Goal: Task Accomplishment & Management: Use online tool/utility

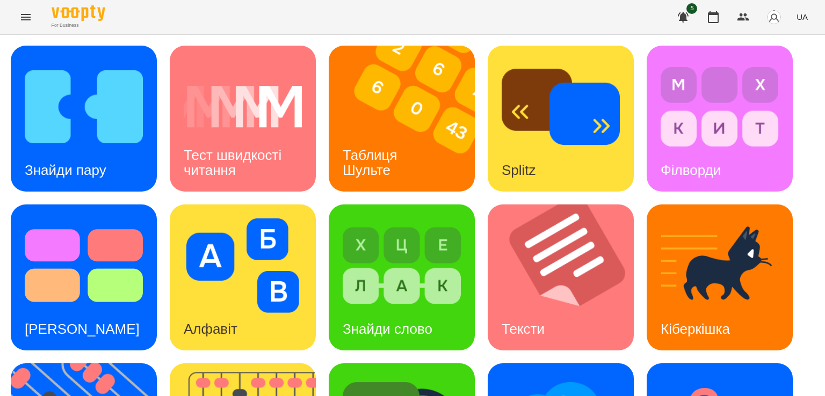
click at [388, 100] on img at bounding box center [408, 119] width 159 height 146
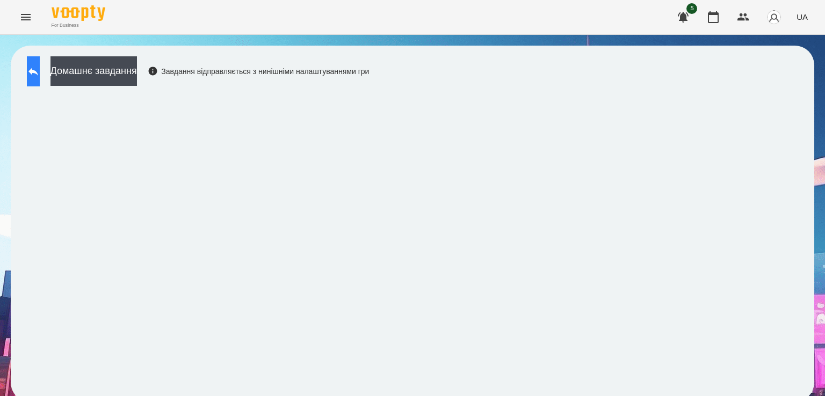
click at [37, 56] on button at bounding box center [33, 71] width 13 height 30
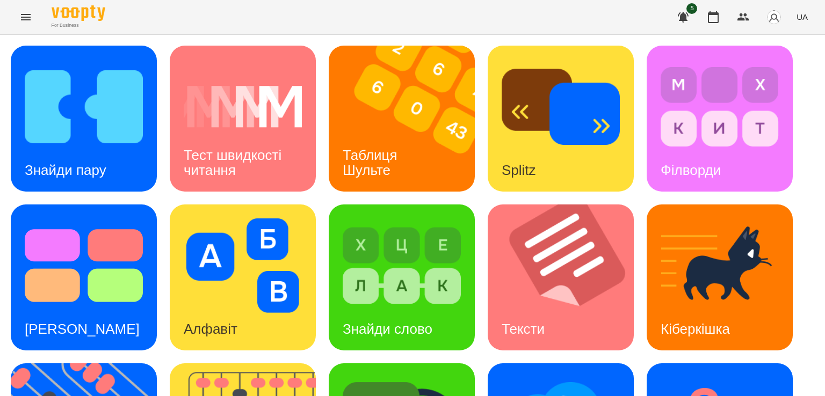
scroll to position [200, 0]
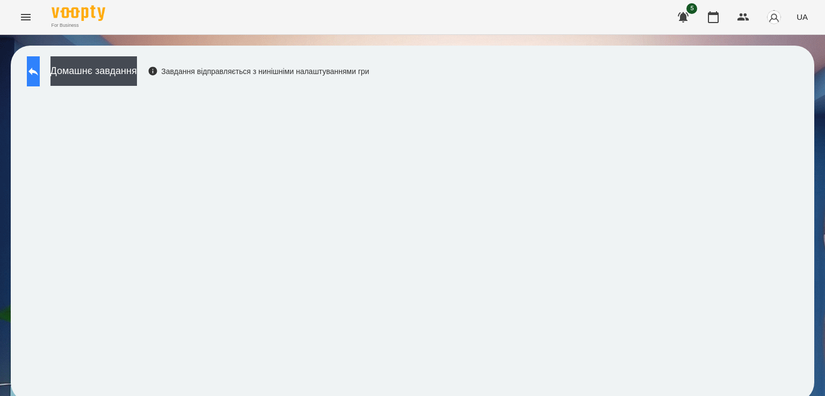
click at [40, 69] on icon at bounding box center [33, 71] width 13 height 13
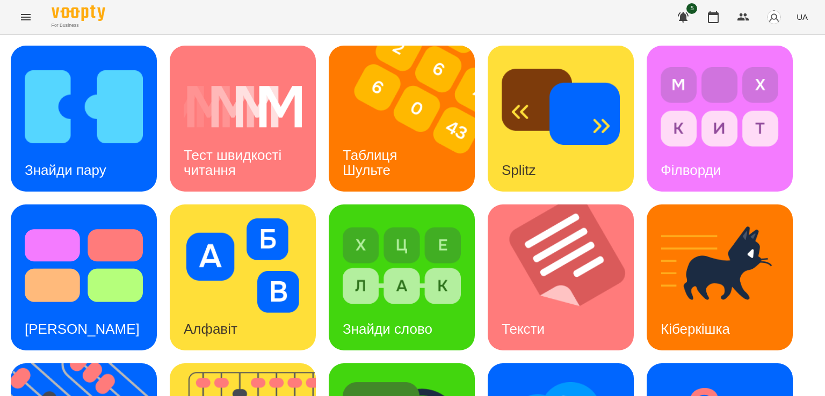
scroll to position [269, 0]
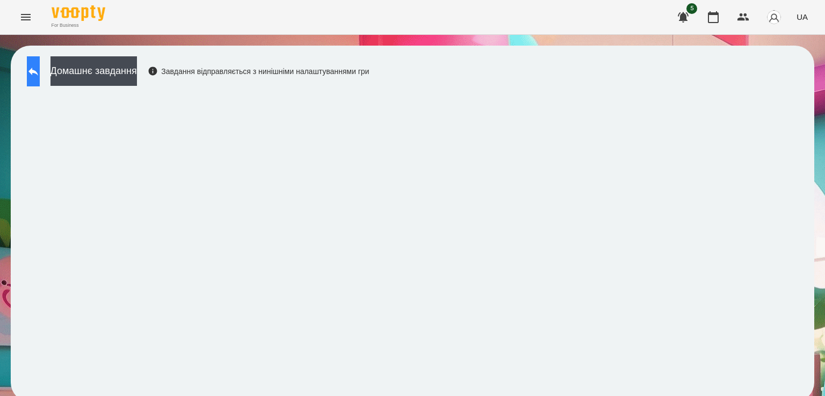
click at [40, 63] on button at bounding box center [33, 71] width 13 height 30
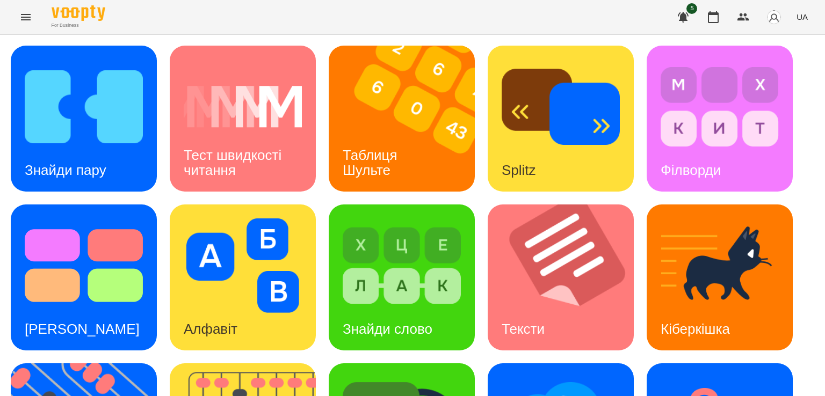
scroll to position [283, 0]
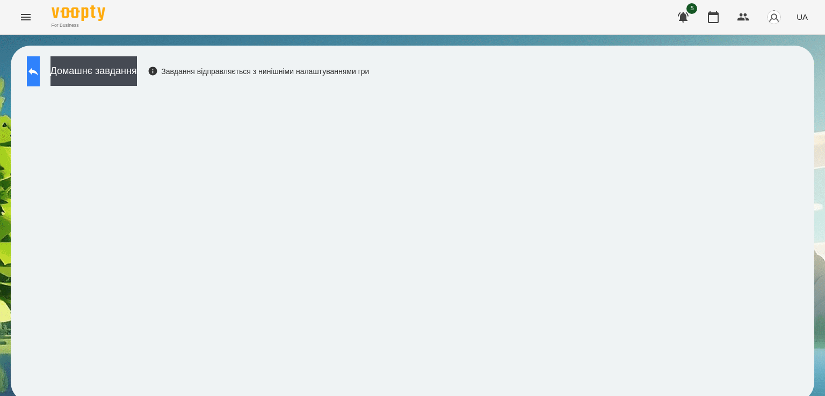
click at [40, 70] on button at bounding box center [33, 71] width 13 height 30
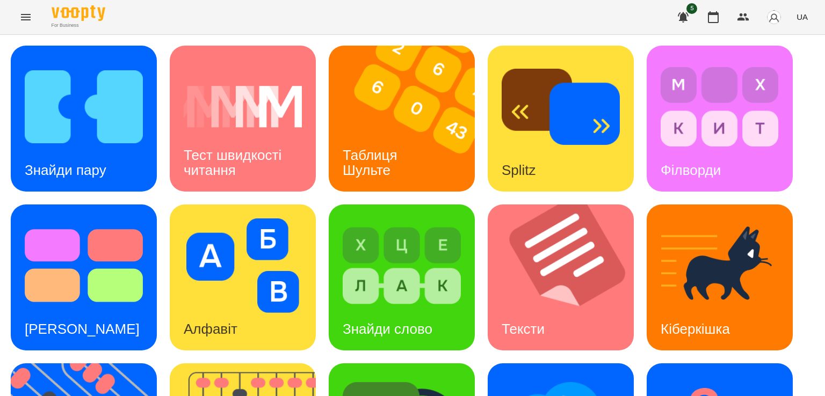
scroll to position [204, 0]
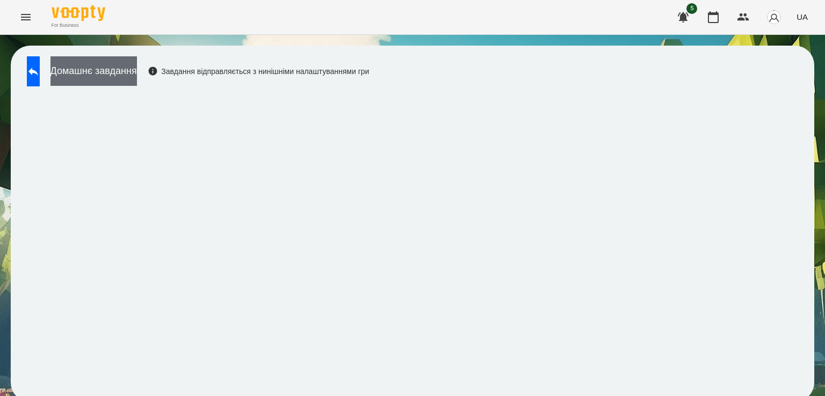
click at [137, 82] on button "Домашнє завдання" at bounding box center [93, 71] width 86 height 30
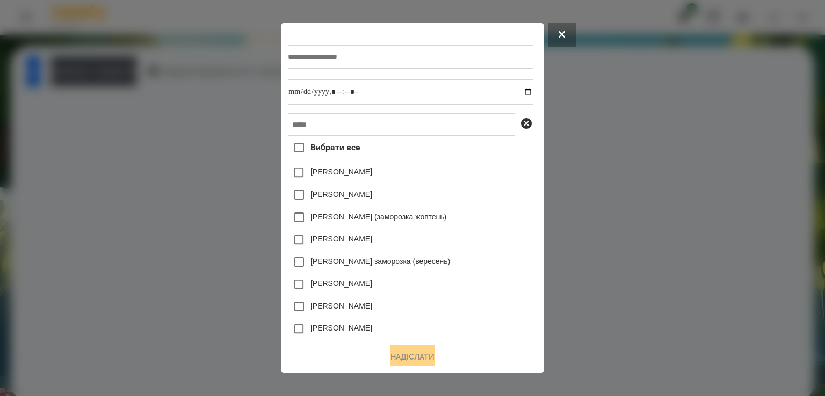
click at [590, 39] on div at bounding box center [412, 198] width 825 height 396
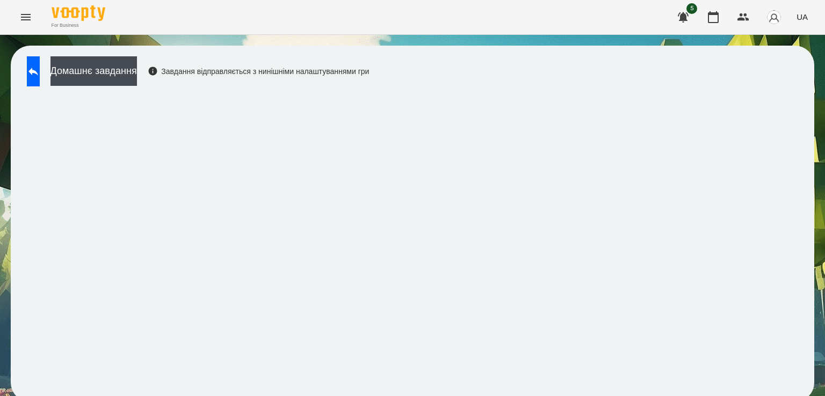
click at [586, 37] on div "Домашнє завдання Завдання відправляється з нинішніми налаштуваннями гри" at bounding box center [412, 224] width 825 height 378
drag, startPoint x: 21, startPoint y: 64, endPoint x: 53, endPoint y: 74, distance: 33.0
click at [53, 74] on div "Домашнє завдання Завдання відправляється з нинішніми налаштуваннями гри" at bounding box center [412, 224] width 803 height 357
click at [40, 74] on button at bounding box center [33, 71] width 13 height 30
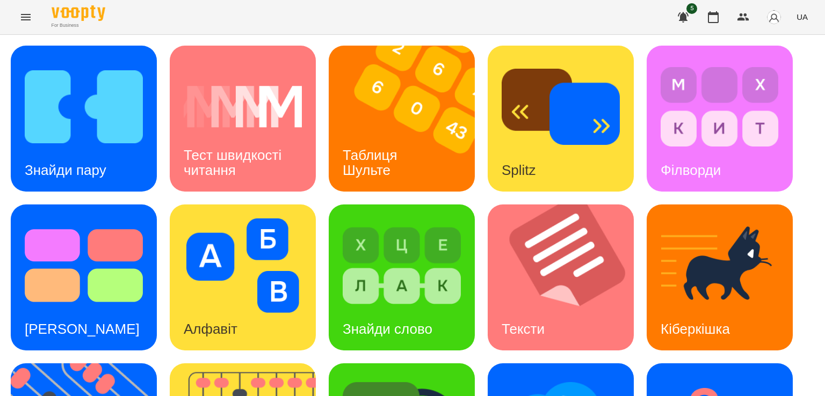
scroll to position [283, 0]
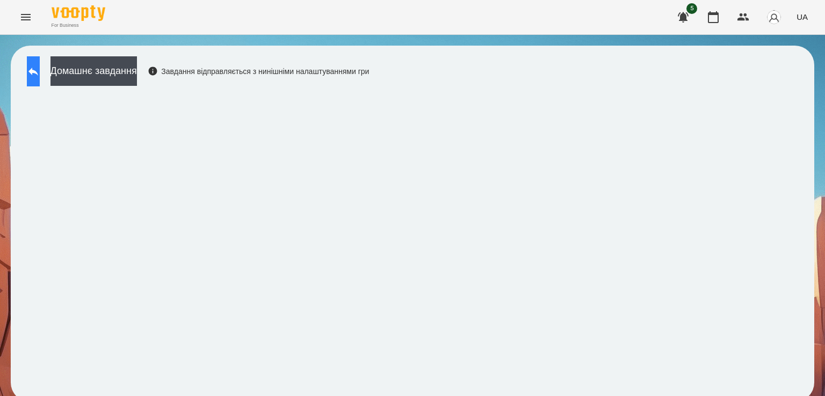
click at [40, 67] on icon at bounding box center [33, 71] width 13 height 13
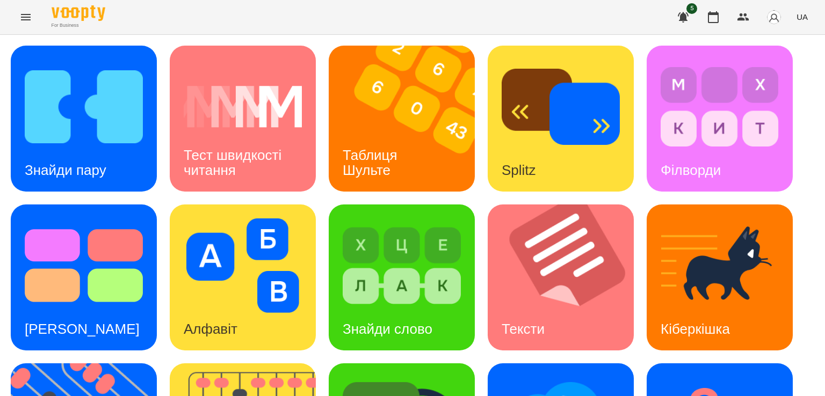
scroll to position [185, 0]
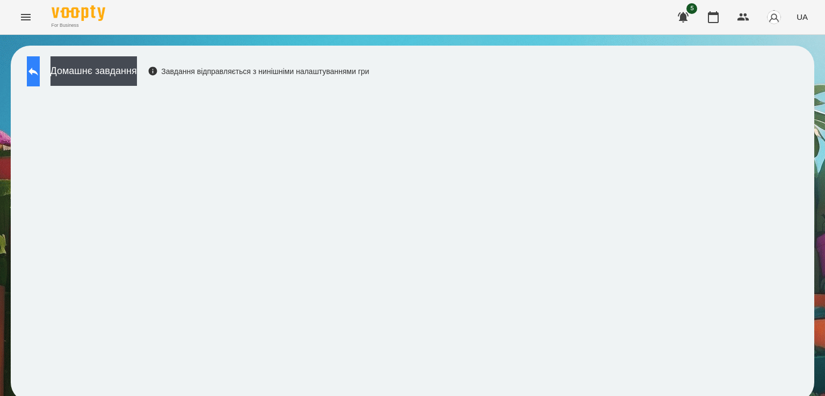
click at [40, 71] on button at bounding box center [33, 71] width 13 height 30
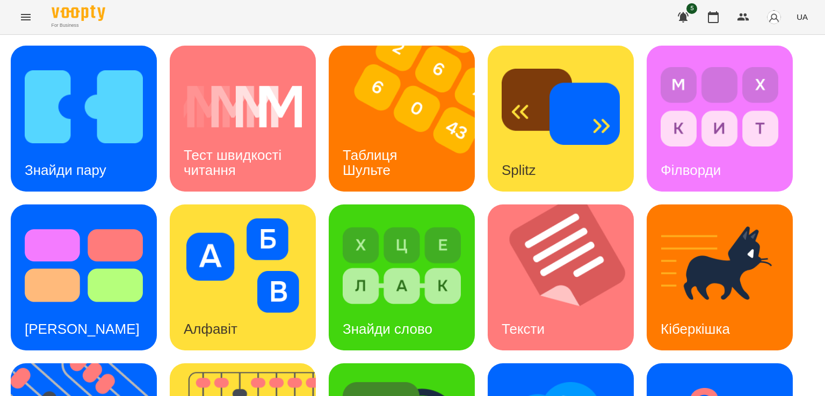
scroll to position [67, 0]
click at [94, 149] on div "Знайди пару" at bounding box center [66, 170] width 110 height 42
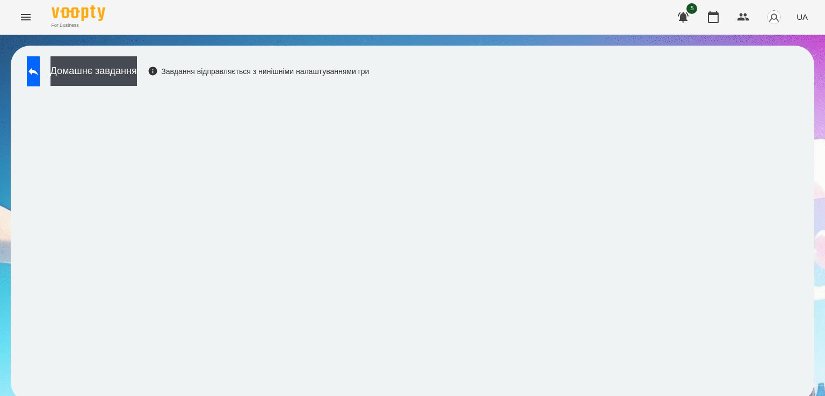
scroll to position [6, 0]
click at [114, 70] on button "Домашнє завдання" at bounding box center [93, 71] width 86 height 30
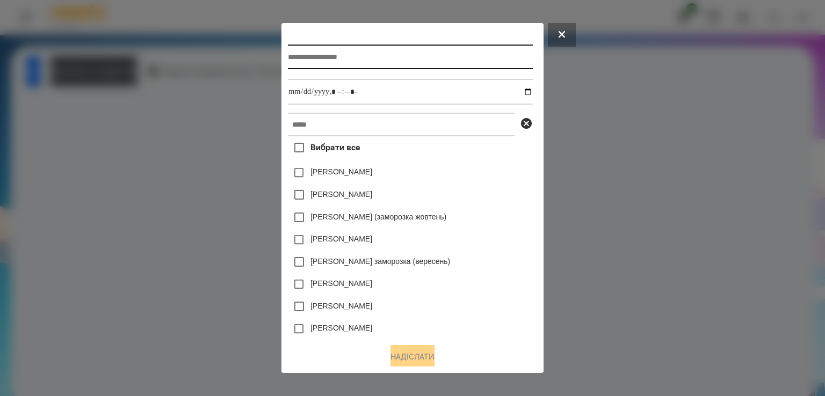
click at [305, 65] on input "text" at bounding box center [410, 57] width 244 height 25
type input "**********"
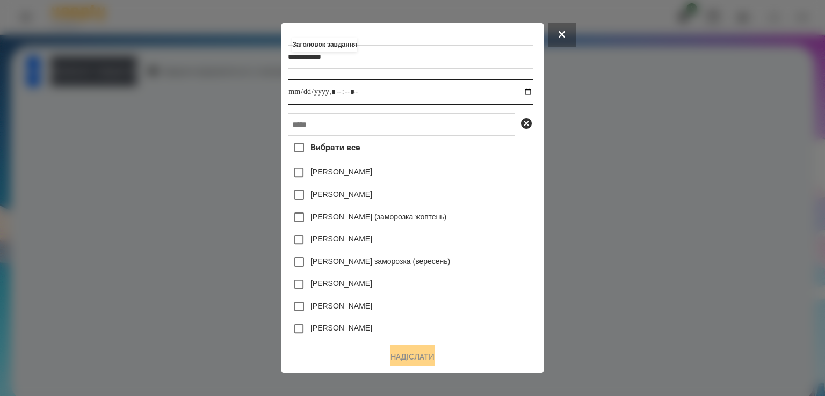
click at [288, 101] on input "datetime-local" at bounding box center [410, 92] width 244 height 26
click at [332, 90] on input "datetime-local" at bounding box center [410, 92] width 244 height 26
type input "**********"
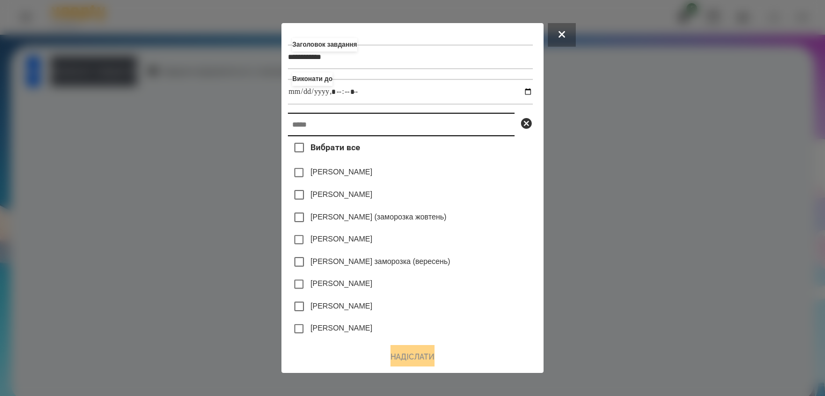
click at [314, 127] on input "text" at bounding box center [401, 125] width 227 height 24
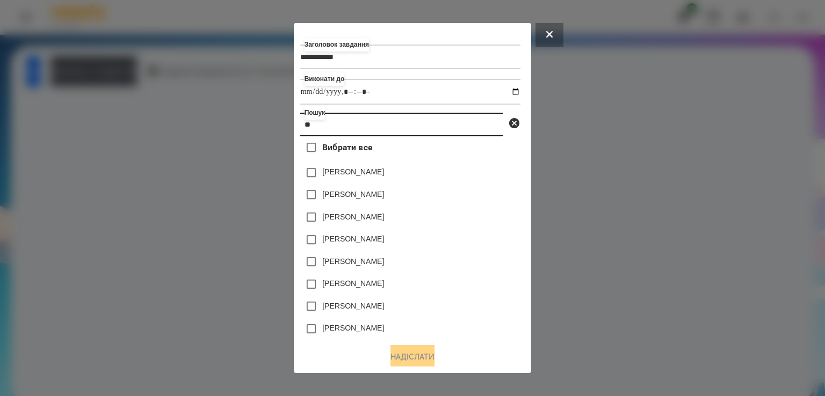
type input "*"
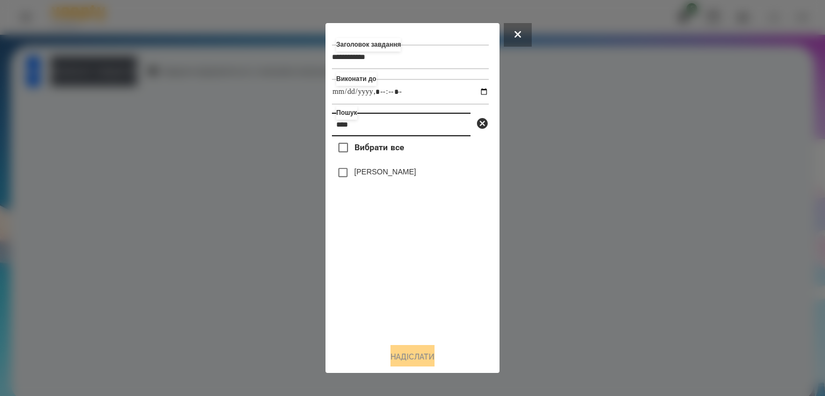
type input "****"
click at [382, 176] on label "[PERSON_NAME]" at bounding box center [385, 171] width 62 height 11
click at [403, 355] on button "Надіслати" at bounding box center [412, 357] width 44 height 24
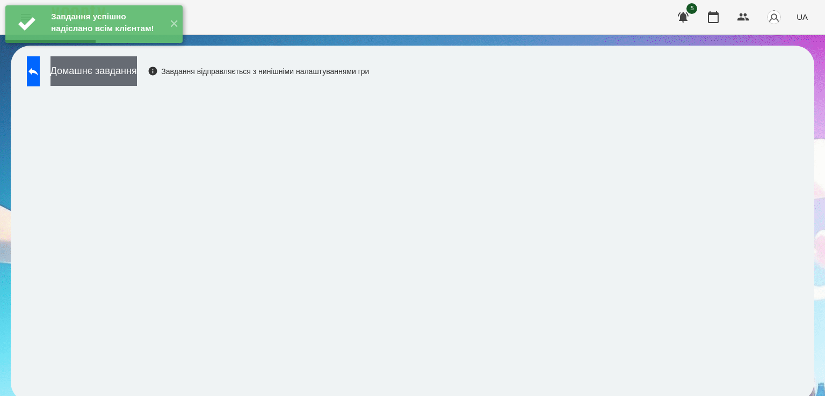
click at [137, 73] on button "Домашнє завдання" at bounding box center [93, 71] width 86 height 30
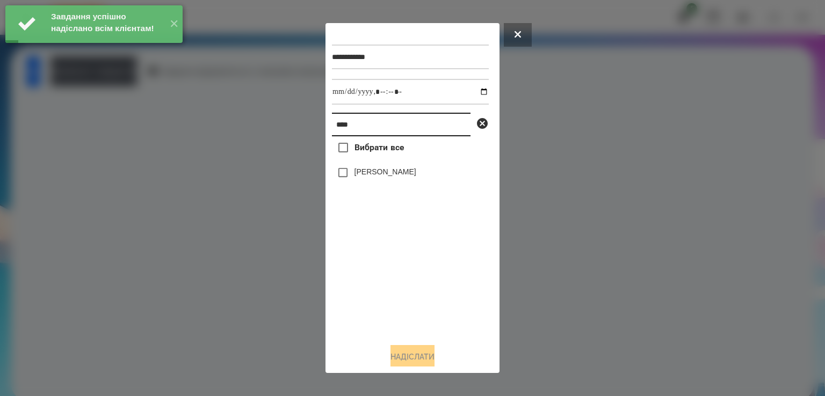
click at [357, 132] on input "****" at bounding box center [401, 125] width 139 height 24
type input "*"
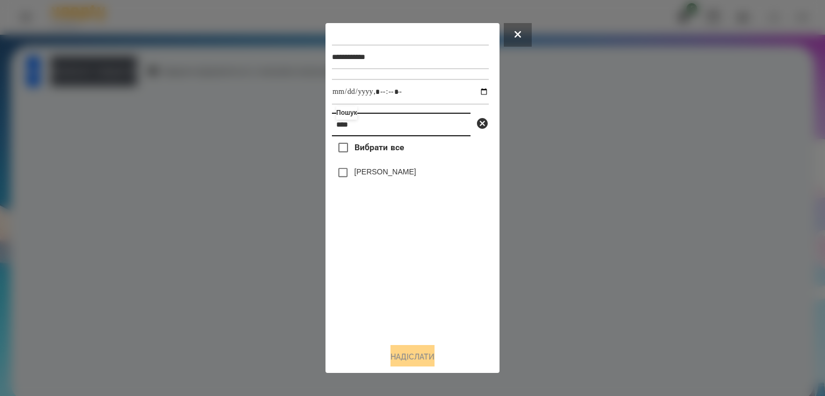
type input "****"
click at [364, 174] on label "[PERSON_NAME]" at bounding box center [385, 171] width 62 height 11
click at [410, 359] on button "Надіслати" at bounding box center [412, 357] width 44 height 24
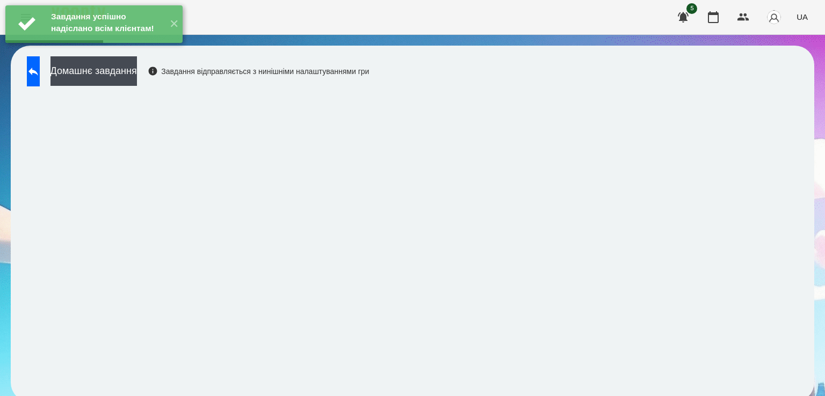
click at [129, 81] on div "Домашнє завдання Завдання відправляється з нинішніми налаштуваннями гри" at bounding box center [194, 73] width 347 height 35
click at [126, 48] on div "Завдання успішно надіслано всім клієнтам! ✕" at bounding box center [94, 24] width 188 height 48
click at [129, 69] on button "Домашнє завдання" at bounding box center [93, 71] width 86 height 30
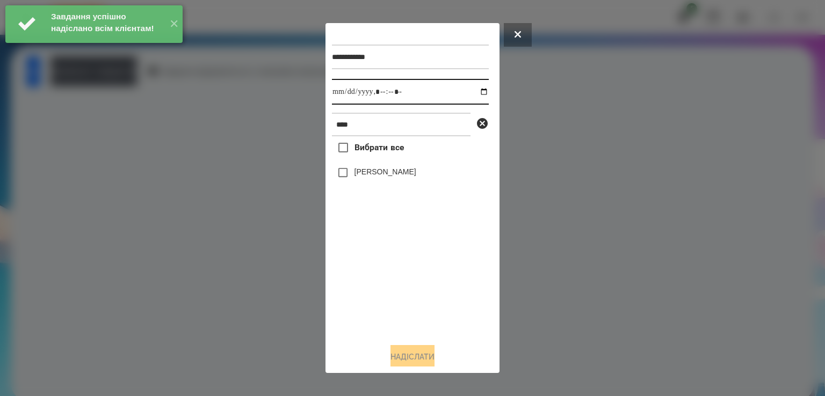
click at [339, 97] on input "datetime-local" at bounding box center [410, 92] width 157 height 26
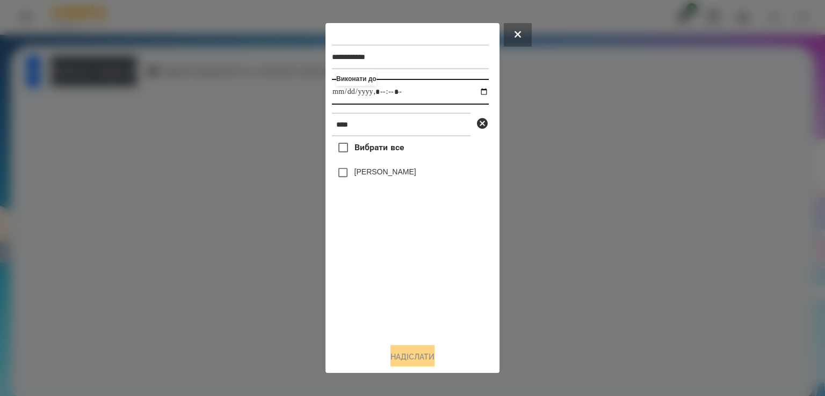
type input "**********"
click at [355, 177] on label "[PERSON_NAME]" at bounding box center [385, 171] width 62 height 11
click at [430, 359] on button "Надіслати" at bounding box center [412, 357] width 44 height 24
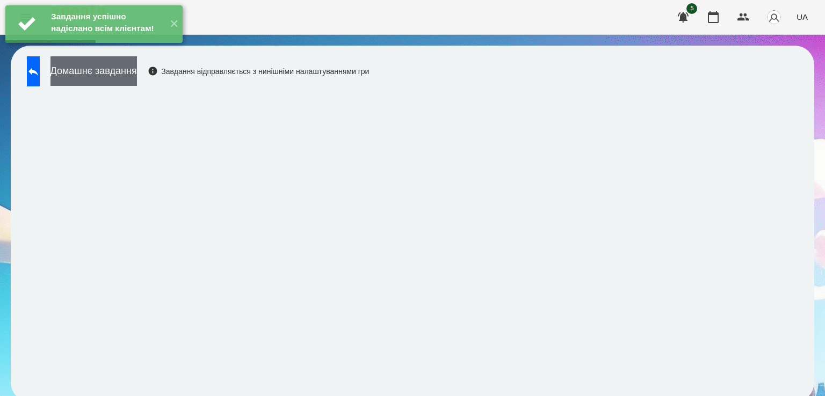
click at [122, 66] on button "Домашнє завдання" at bounding box center [93, 71] width 86 height 30
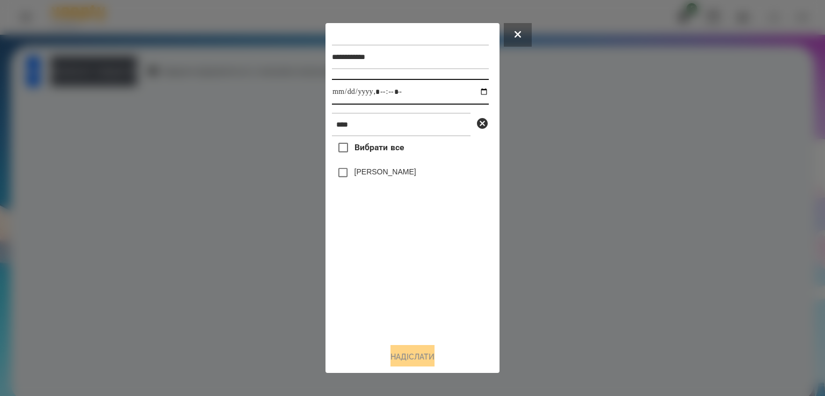
click at [344, 92] on input "datetime-local" at bounding box center [410, 92] width 157 height 26
type input "**********"
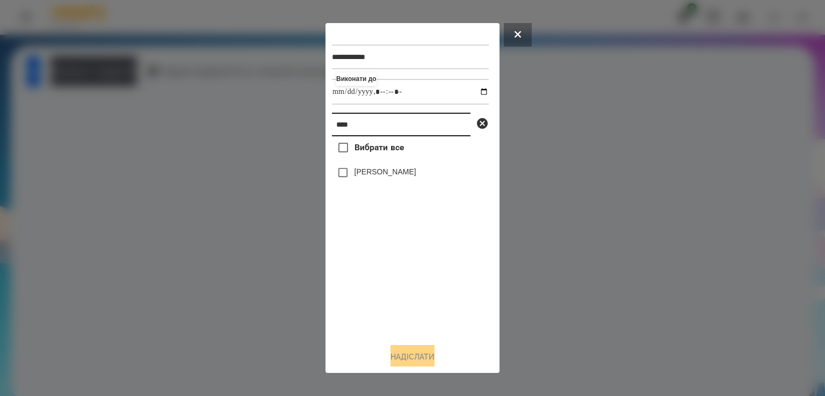
click at [356, 127] on input "****" at bounding box center [401, 125] width 139 height 24
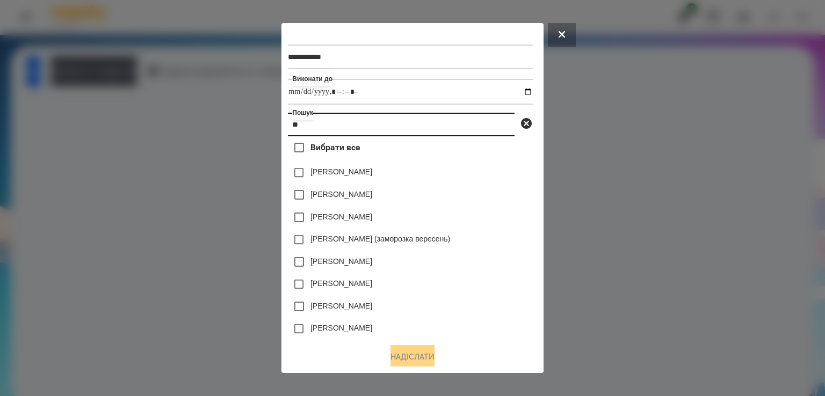
type input "*"
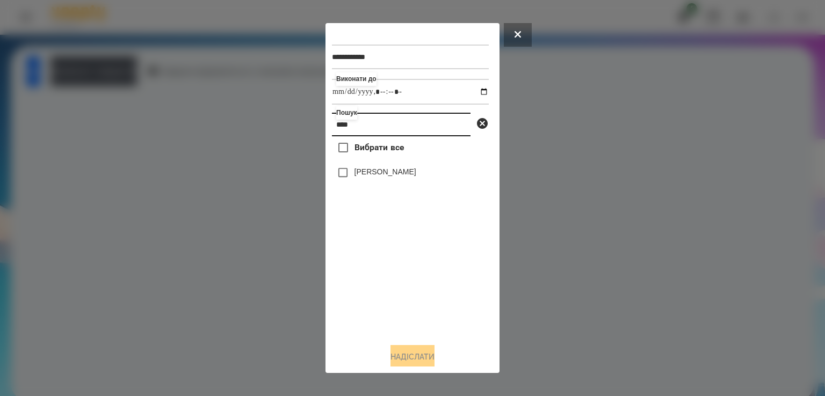
type input "****"
drag, startPoint x: 359, startPoint y: 167, endPoint x: 358, endPoint y: 179, distance: 11.9
click at [358, 179] on div "[PERSON_NAME]" at bounding box center [410, 173] width 157 height 23
click at [358, 177] on label "[PERSON_NAME]" at bounding box center [385, 171] width 62 height 11
click at [417, 351] on button "Надіслати" at bounding box center [412, 357] width 44 height 24
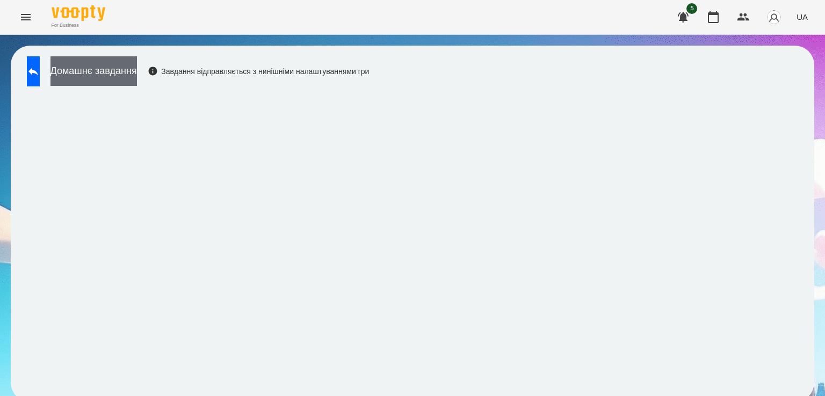
click at [122, 68] on button "Домашнє завдання" at bounding box center [93, 71] width 86 height 30
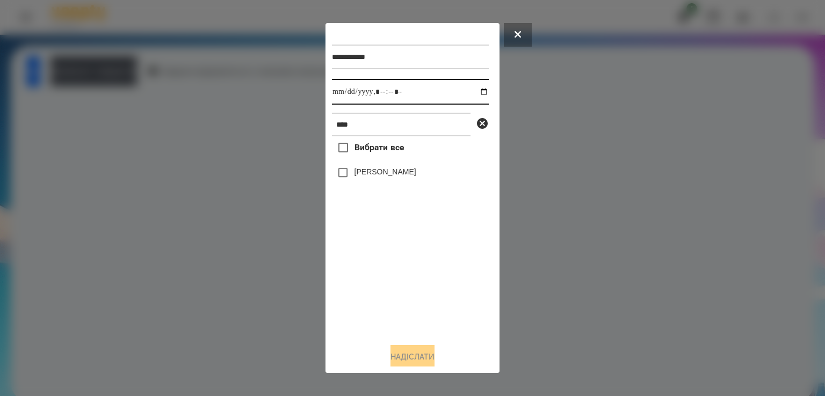
click at [346, 92] on input "datetime-local" at bounding box center [410, 92] width 157 height 26
type input "**********"
click at [372, 169] on label "[PERSON_NAME]" at bounding box center [385, 171] width 62 height 11
click at [418, 364] on button "Надіслати" at bounding box center [412, 357] width 44 height 24
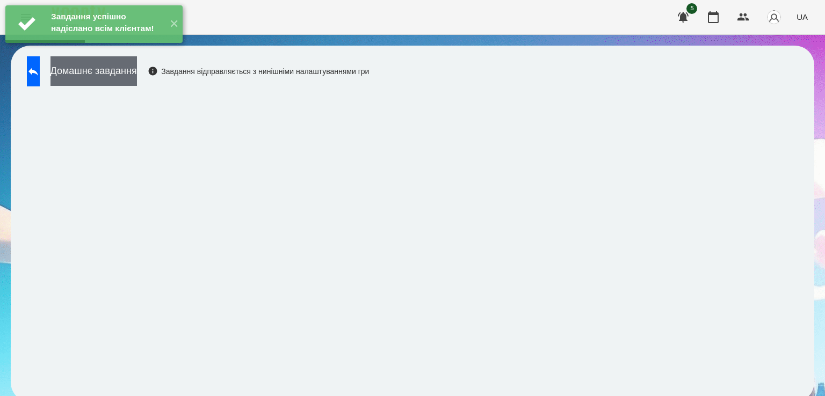
click at [129, 68] on button "Домашнє завдання" at bounding box center [93, 71] width 86 height 30
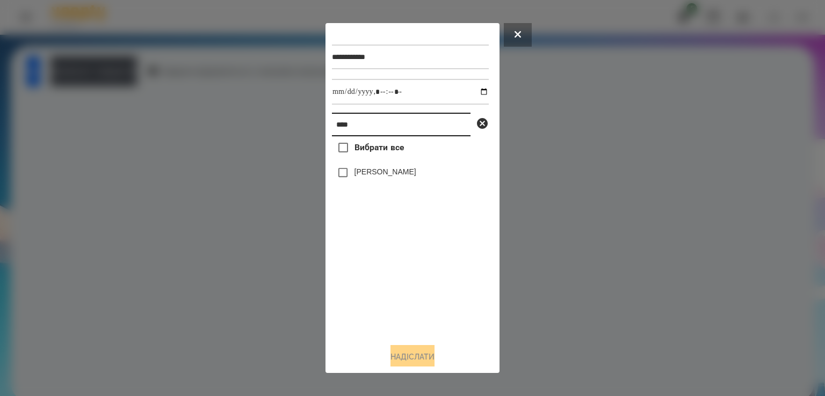
click at [357, 129] on input "****" at bounding box center [401, 125] width 139 height 24
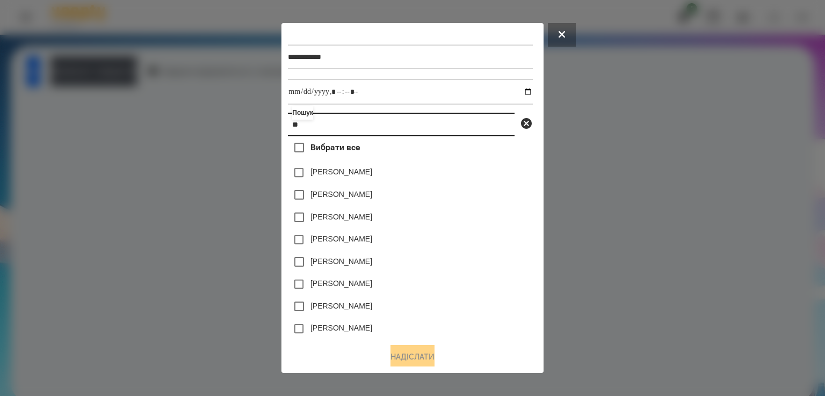
type input "*"
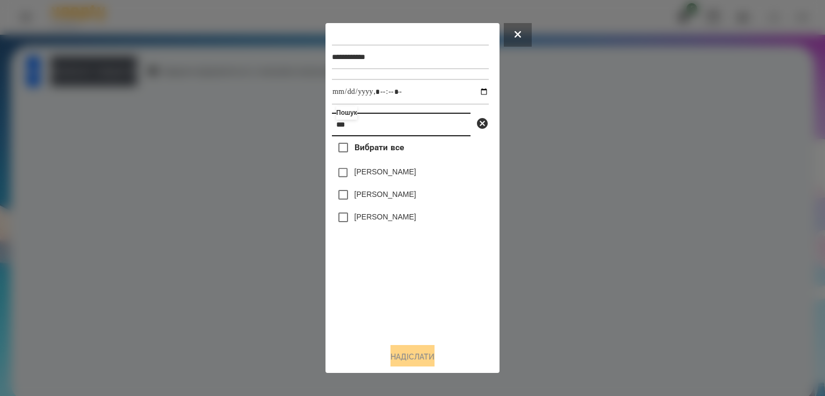
type input "***"
click at [362, 195] on label "[PERSON_NAME]" at bounding box center [385, 194] width 62 height 11
click at [406, 357] on button "Надіслати" at bounding box center [412, 357] width 44 height 24
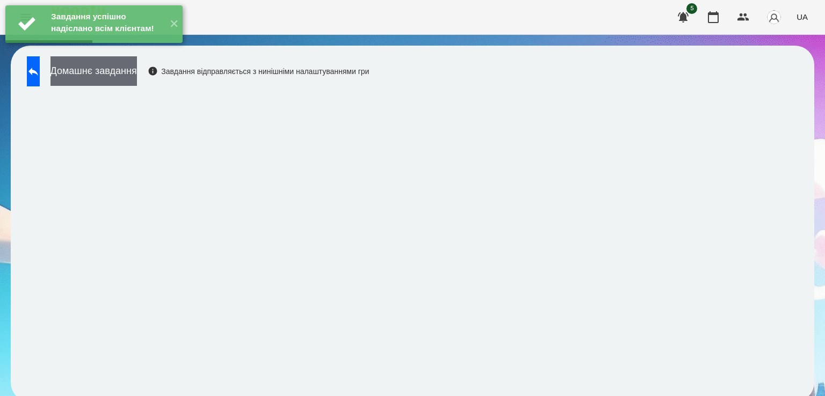
click at [132, 75] on button "Домашнє завдання" at bounding box center [93, 71] width 86 height 30
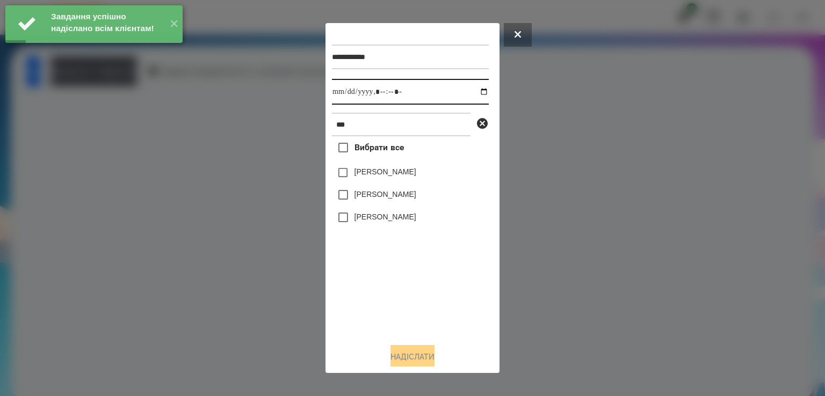
click at [344, 92] on input "datetime-local" at bounding box center [410, 92] width 157 height 26
type input "**********"
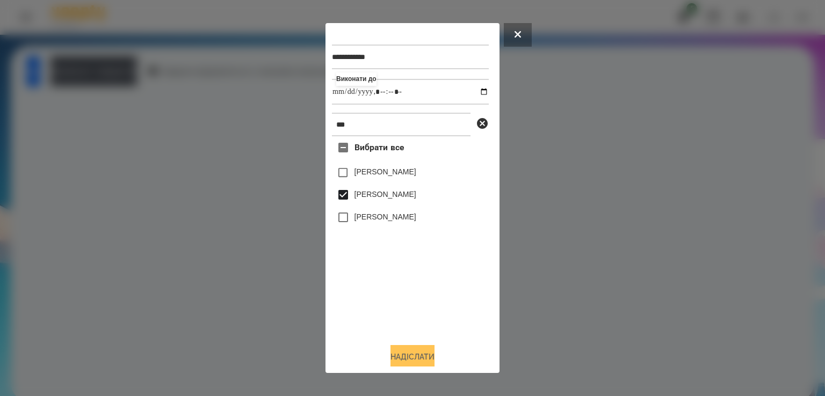
click at [430, 361] on button "Надіслати" at bounding box center [412, 357] width 44 height 24
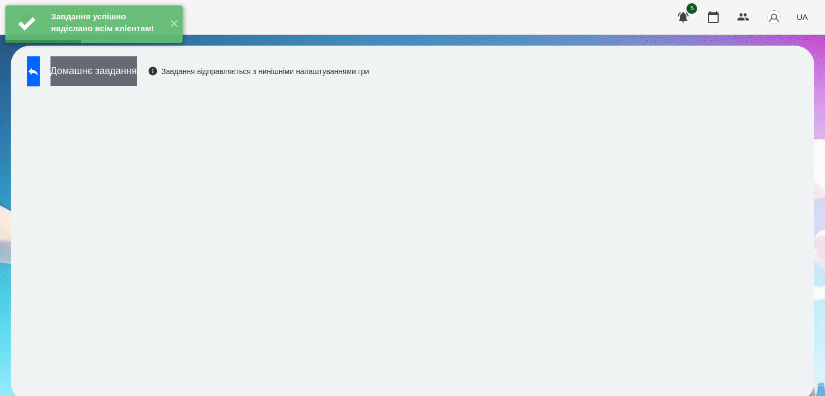
click at [117, 77] on button "Домашнє завдання" at bounding box center [93, 71] width 86 height 30
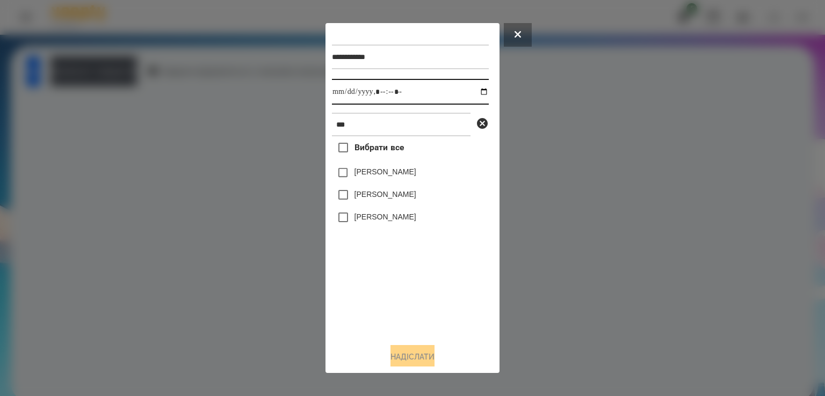
click at [343, 94] on input "datetime-local" at bounding box center [410, 92] width 157 height 26
type input "**********"
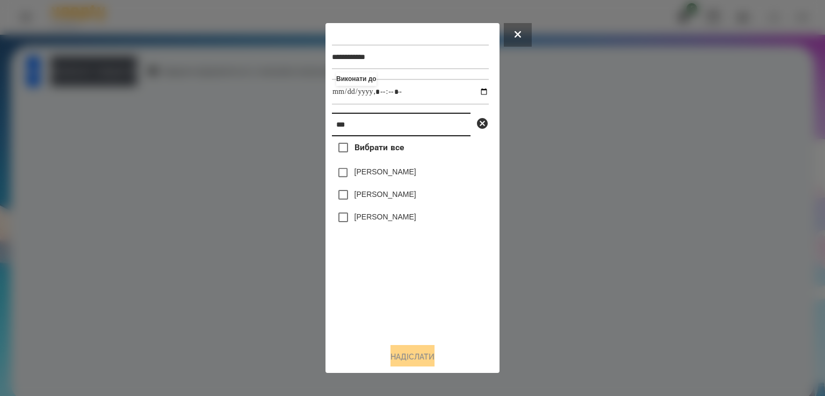
click at [369, 127] on input "***" at bounding box center [401, 125] width 139 height 24
type input "*"
type input "****"
click at [354, 175] on label "[PERSON_NAME]" at bounding box center [385, 171] width 62 height 11
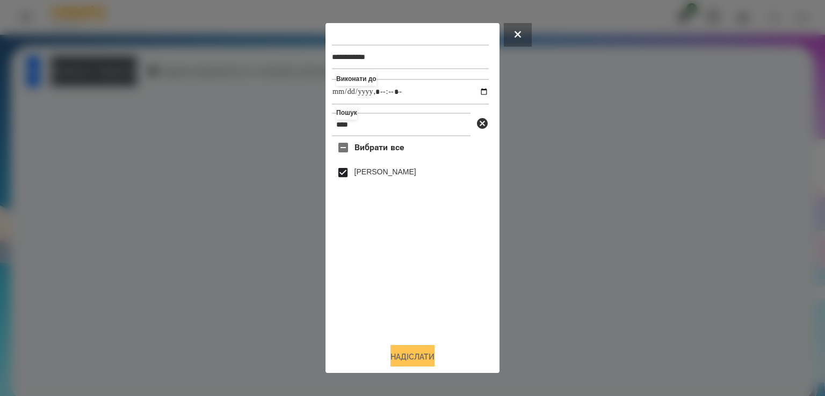
click at [414, 359] on button "Надіслати" at bounding box center [412, 357] width 44 height 24
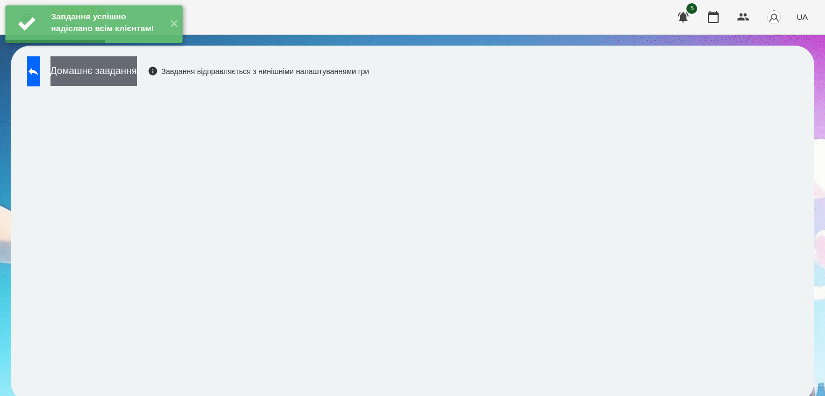
click at [137, 74] on button "Домашнє завдання" at bounding box center [93, 71] width 86 height 30
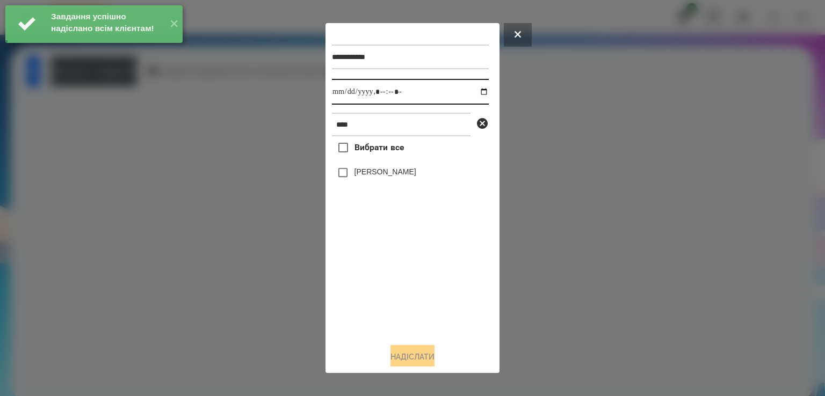
click at [341, 92] on input "datetime-local" at bounding box center [410, 92] width 157 height 26
type input "**********"
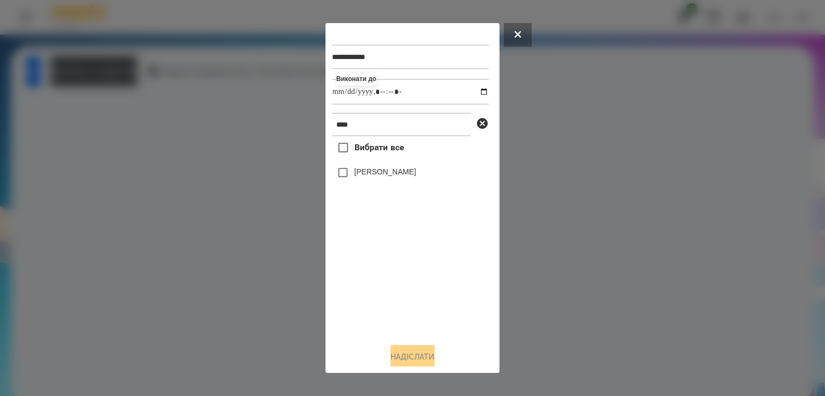
click at [354, 177] on label "[PERSON_NAME]" at bounding box center [385, 171] width 62 height 11
click at [423, 361] on button "Надіслати" at bounding box center [412, 357] width 44 height 24
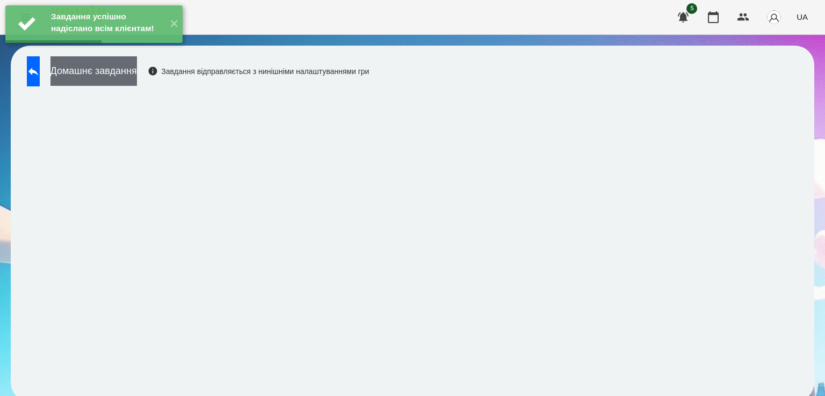
click at [137, 68] on button "Домашнє завдання" at bounding box center [93, 71] width 86 height 30
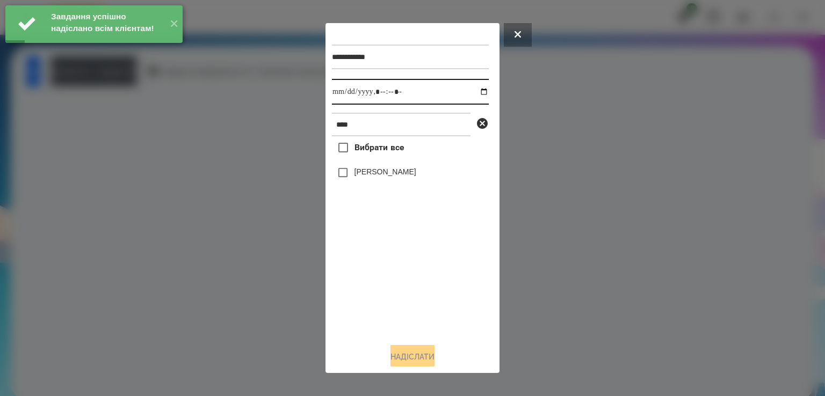
click at [346, 92] on input "datetime-local" at bounding box center [410, 92] width 157 height 26
type input "**********"
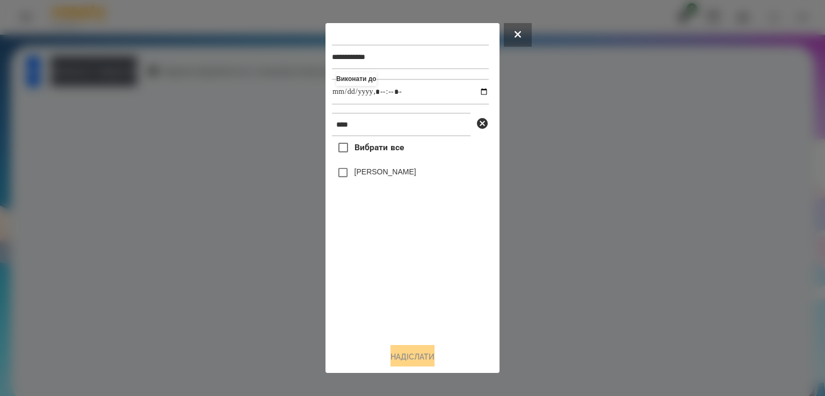
click at [354, 170] on label "[PERSON_NAME]" at bounding box center [385, 171] width 62 height 11
click at [414, 350] on button "Надіслати" at bounding box center [412, 357] width 44 height 24
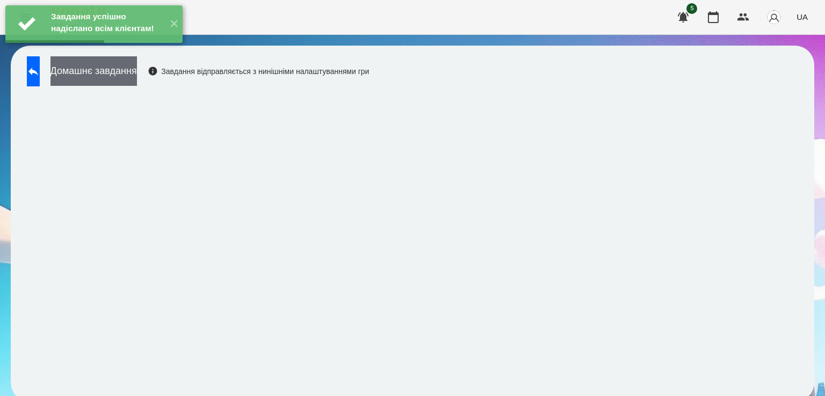
click at [107, 68] on button "Домашнє завдання" at bounding box center [93, 71] width 86 height 30
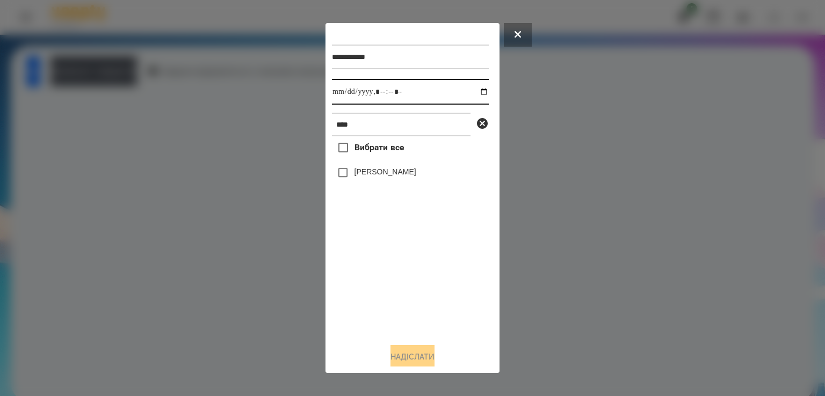
click at [343, 95] on input "datetime-local" at bounding box center [410, 92] width 157 height 26
type input "**********"
click at [363, 177] on label "[PERSON_NAME]" at bounding box center [385, 171] width 62 height 11
click at [423, 361] on button "Надіслати" at bounding box center [412, 357] width 44 height 24
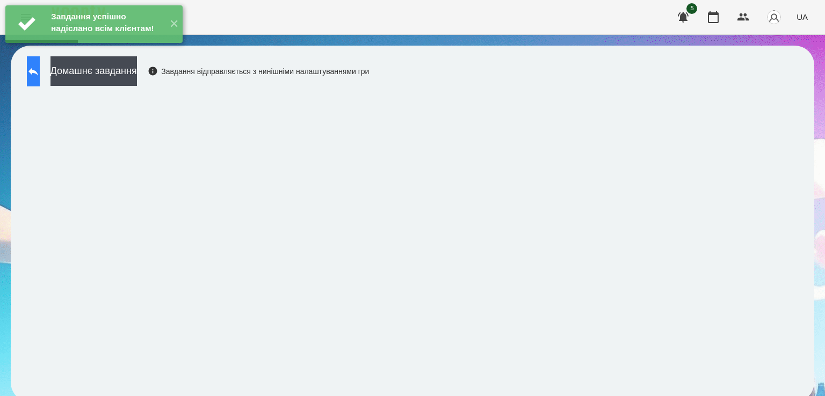
click at [29, 72] on button at bounding box center [33, 71] width 13 height 30
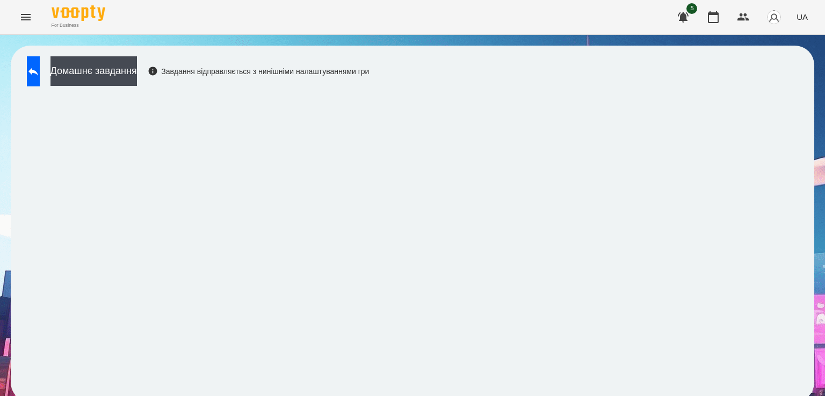
click at [34, 28] on div "For Business 5 UA" at bounding box center [412, 17] width 825 height 34
click at [31, 24] on button "Menu" at bounding box center [26, 17] width 26 height 26
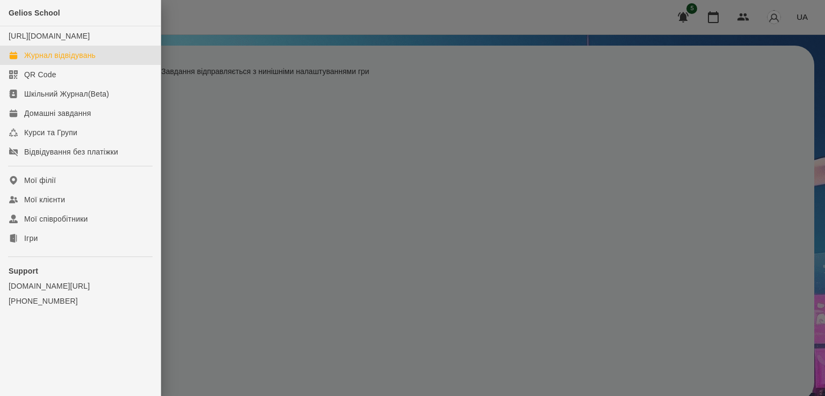
click at [59, 58] on link "Журнал відвідувань" at bounding box center [80, 55] width 161 height 19
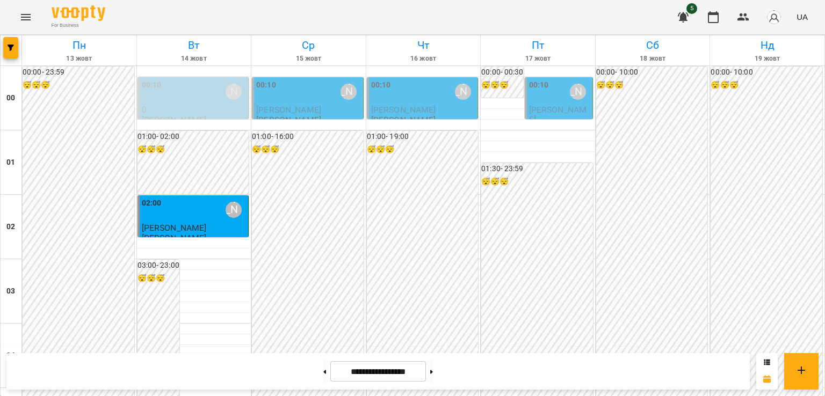
scroll to position [1265, 0]
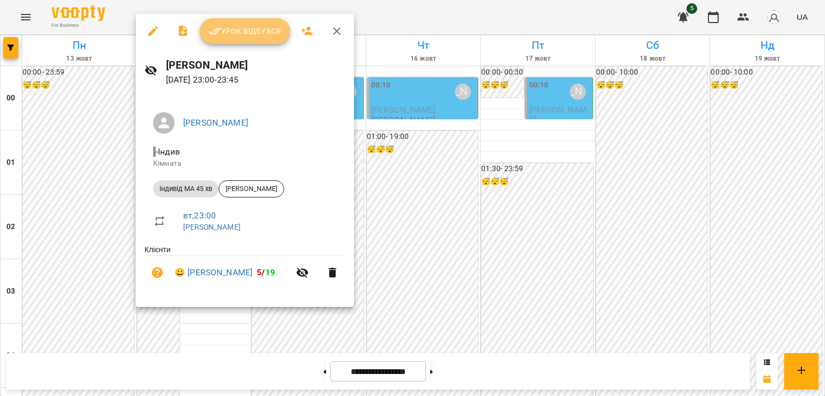
click at [234, 31] on span "Урок відбувся" at bounding box center [244, 31] width 73 height 13
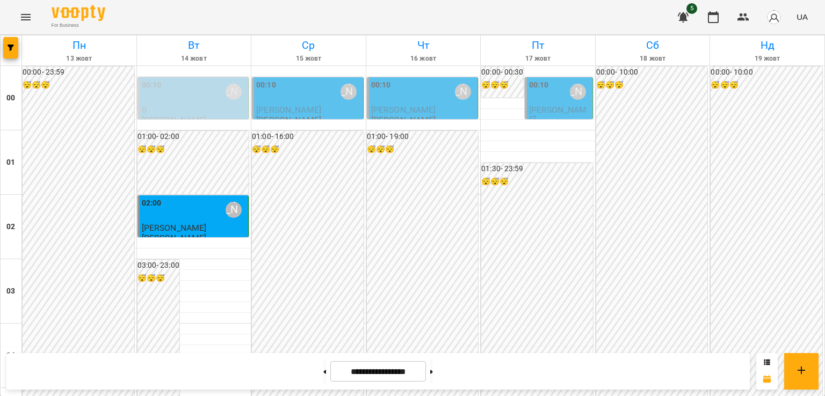
scroll to position [1265, 0]
drag, startPoint x: 824, startPoint y: 362, endPoint x: 824, endPoint y: 140, distance: 221.8
click at [775, 162] on div "00:00 - 10:00 😴😴😴" at bounding box center [766, 388] width 112 height 643
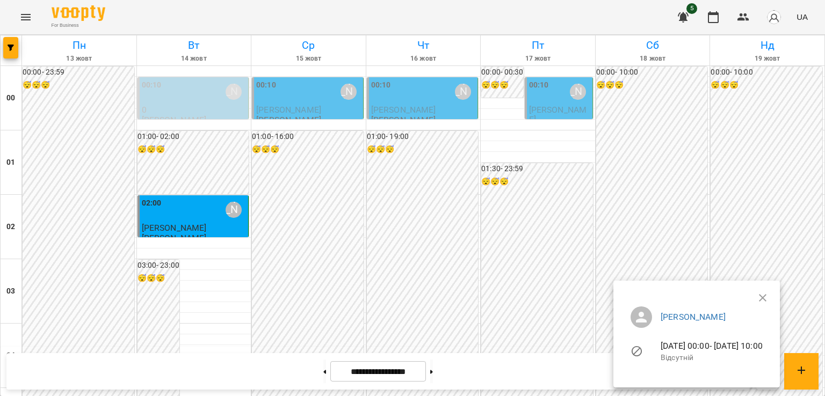
drag, startPoint x: 822, startPoint y: 98, endPoint x: 821, endPoint y: 209, distance: 111.2
click at [821, 209] on div at bounding box center [412, 198] width 825 height 396
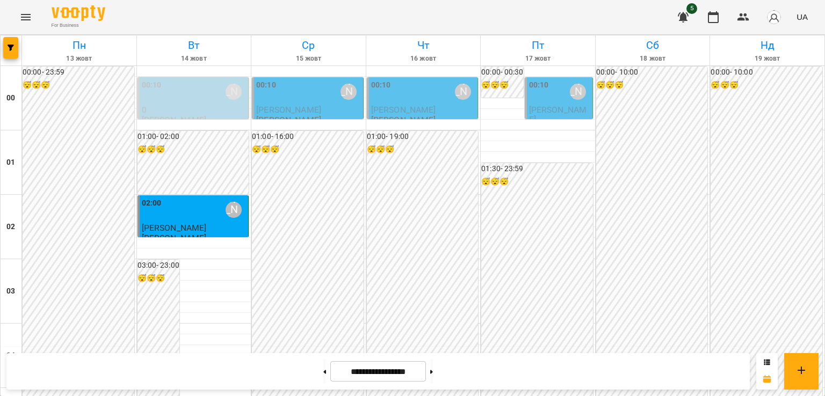
scroll to position [316, 0]
drag, startPoint x: 814, startPoint y: 148, endPoint x: 824, endPoint y: 82, distance: 66.8
click at [323, 379] on button at bounding box center [324, 372] width 3 height 24
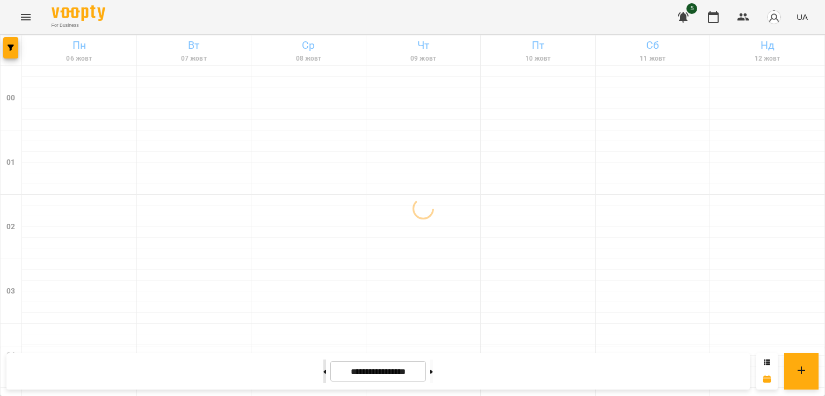
click at [323, 379] on button at bounding box center [324, 372] width 3 height 24
click at [433, 375] on button at bounding box center [431, 372] width 3 height 24
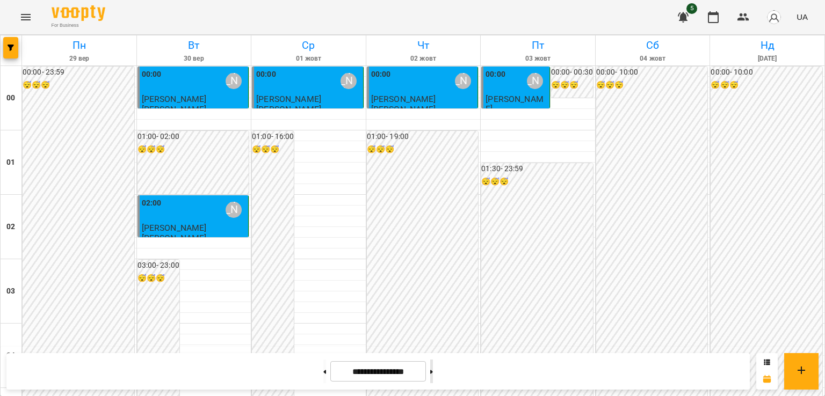
click at [433, 373] on button at bounding box center [431, 372] width 3 height 24
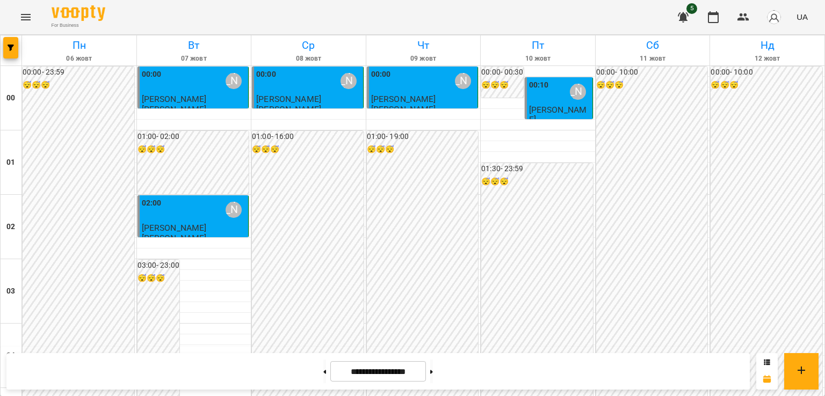
scroll to position [592, 0]
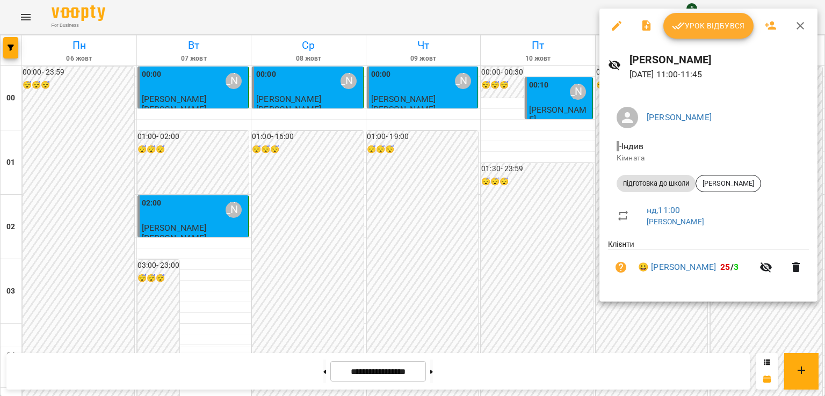
click at [655, 321] on div at bounding box center [412, 198] width 825 height 396
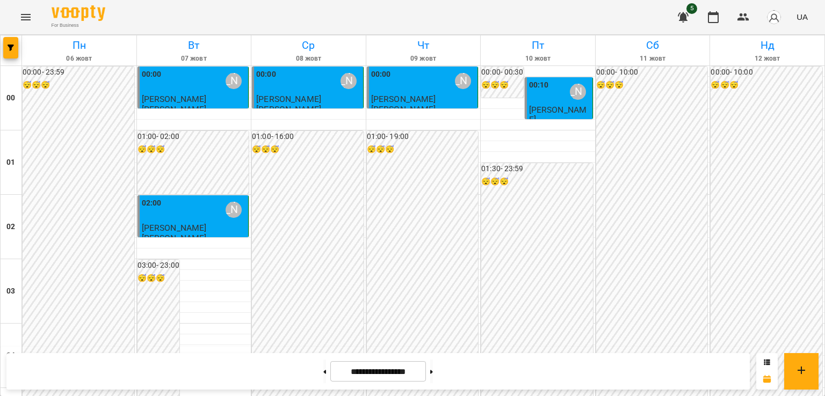
scroll to position [1243, 0]
click at [433, 373] on button at bounding box center [431, 372] width 3 height 24
type input "**********"
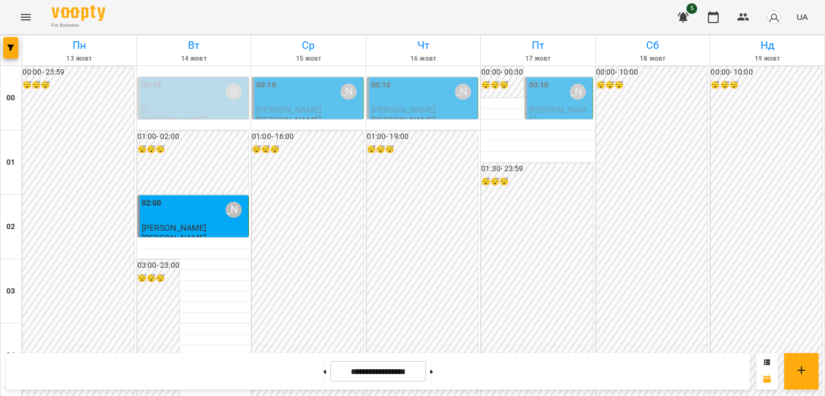
scroll to position [1265, 0]
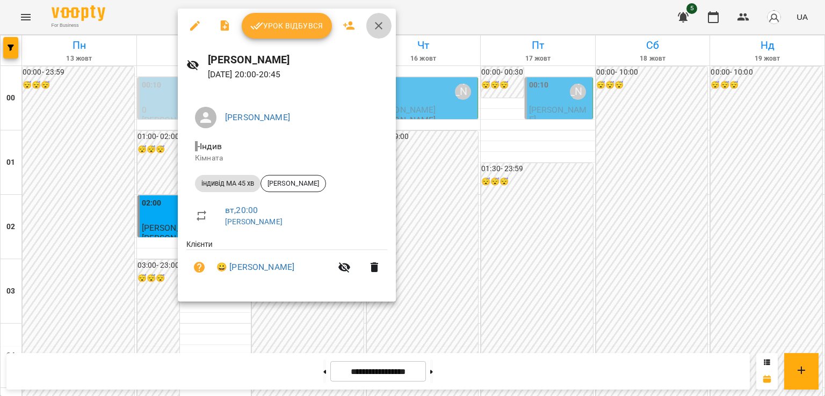
click at [376, 22] on icon "button" at bounding box center [378, 25] width 13 height 13
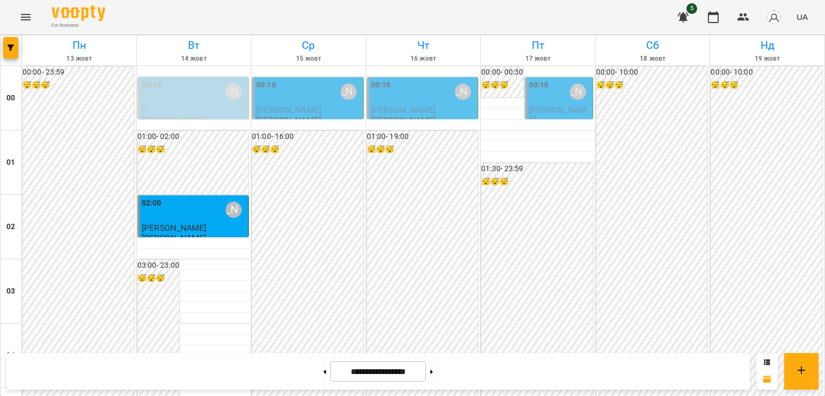
scroll to position [528, 0]
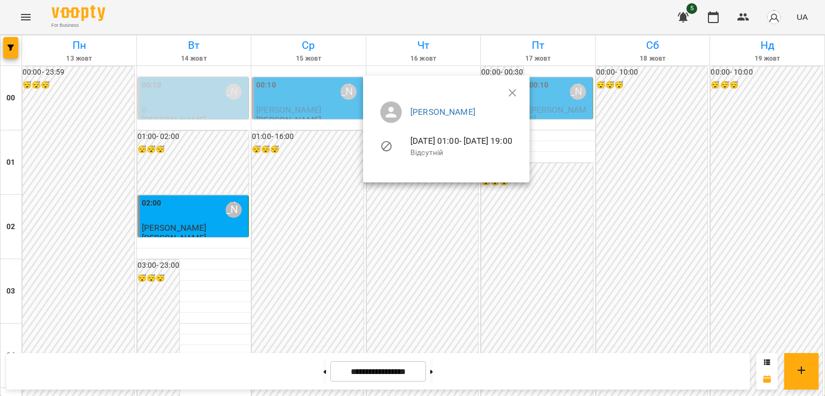
click at [27, 24] on div at bounding box center [412, 198] width 825 height 396
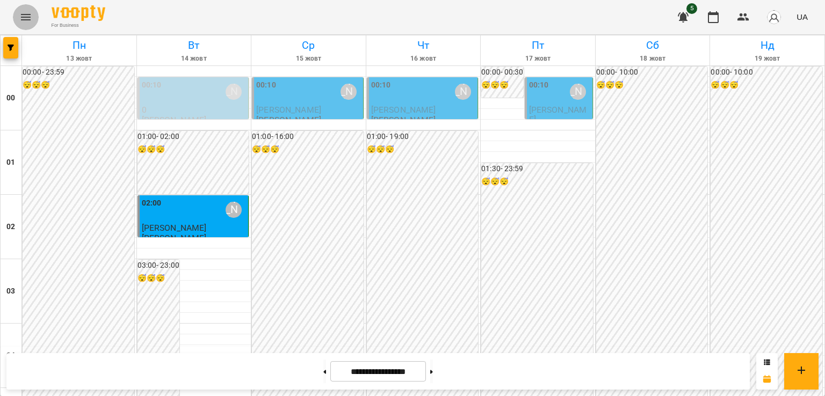
click at [26, 21] on icon "Menu" at bounding box center [25, 17] width 13 height 13
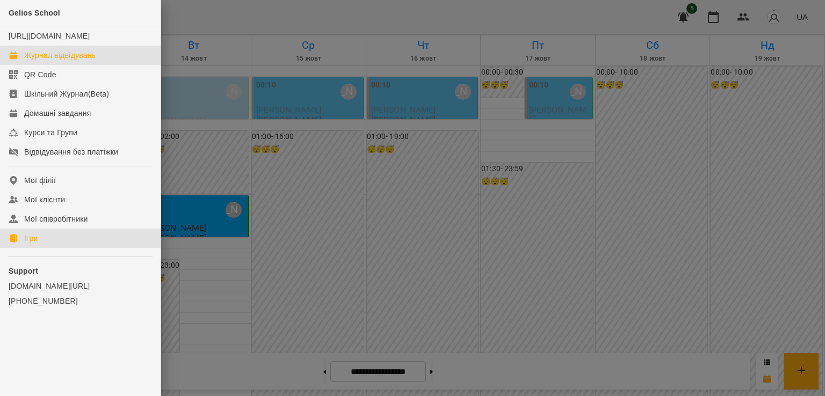
click at [26, 244] on div "Ігри" at bounding box center [30, 238] width 13 height 11
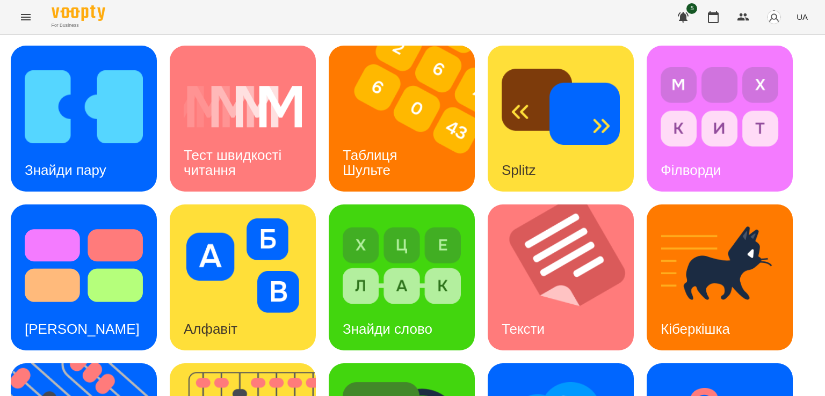
scroll to position [242, 0]
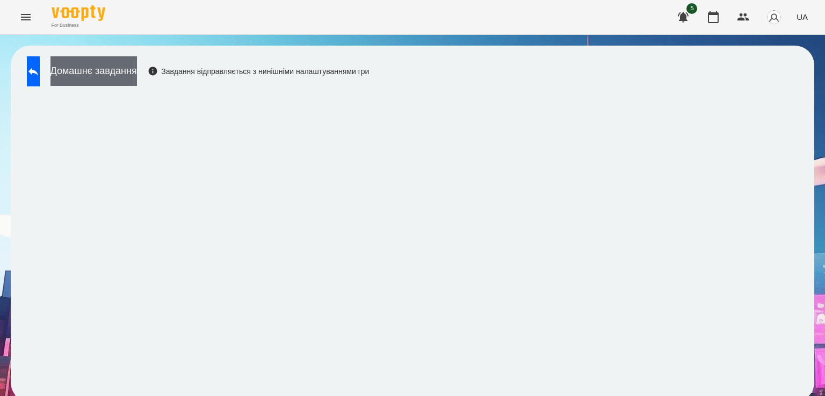
click at [120, 74] on button "Домашнє завдання" at bounding box center [93, 71] width 86 height 30
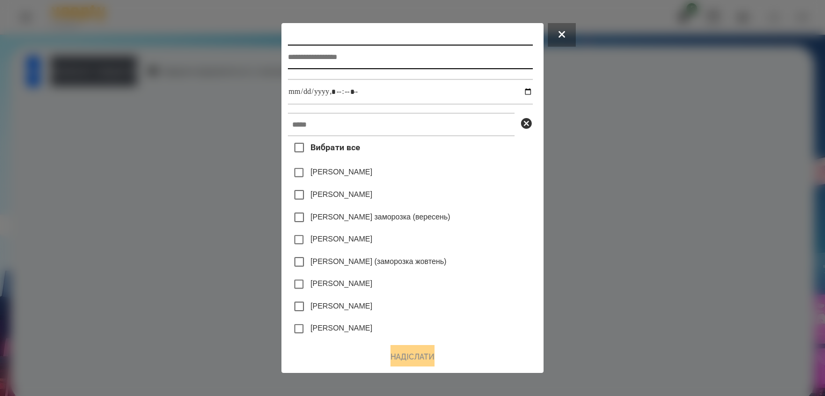
click at [299, 55] on input "text" at bounding box center [410, 57] width 244 height 25
type input "**********"
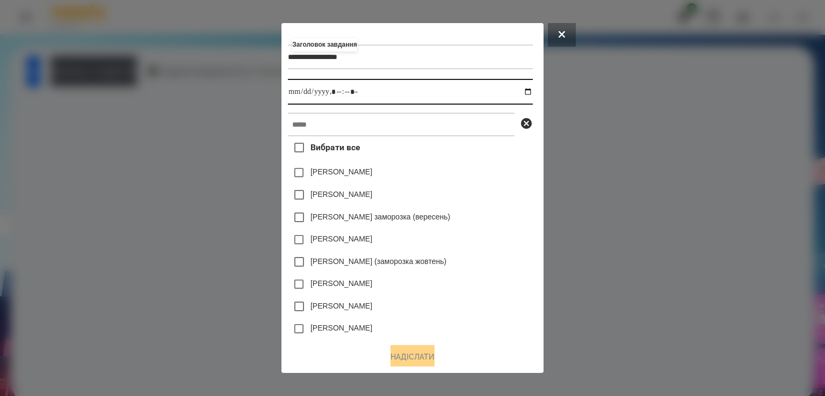
click at [288, 100] on input "datetime-local" at bounding box center [410, 92] width 244 height 26
click at [330, 94] on input "datetime-local" at bounding box center [410, 92] width 244 height 26
type input "**********"
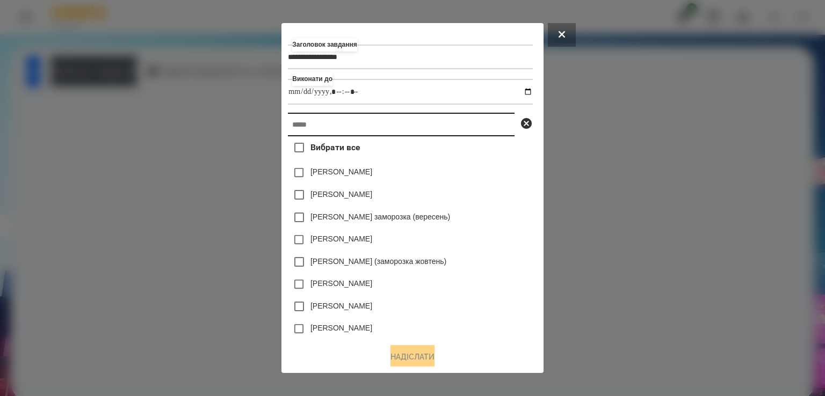
click at [316, 119] on input "text" at bounding box center [401, 125] width 227 height 24
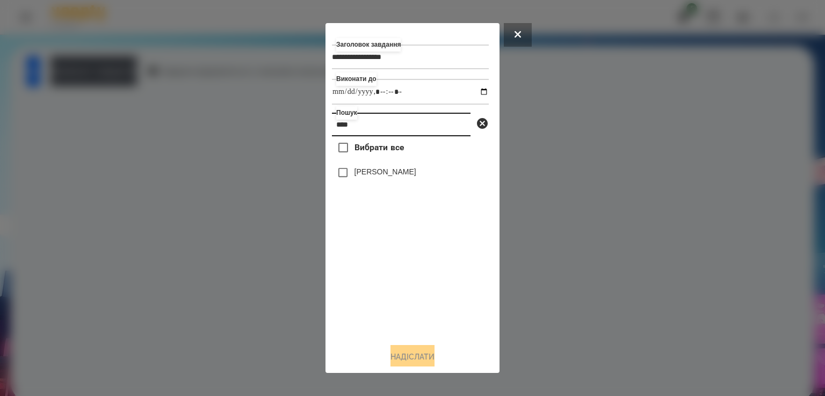
type input "****"
click at [354, 169] on label "[PERSON_NAME]" at bounding box center [385, 171] width 62 height 11
click at [409, 362] on button "Надіслати" at bounding box center [412, 357] width 44 height 24
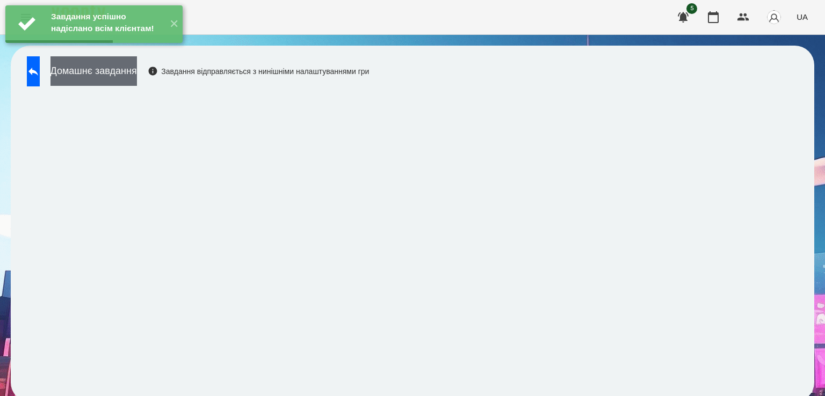
click at [136, 76] on button "Домашнє завдання" at bounding box center [93, 71] width 86 height 30
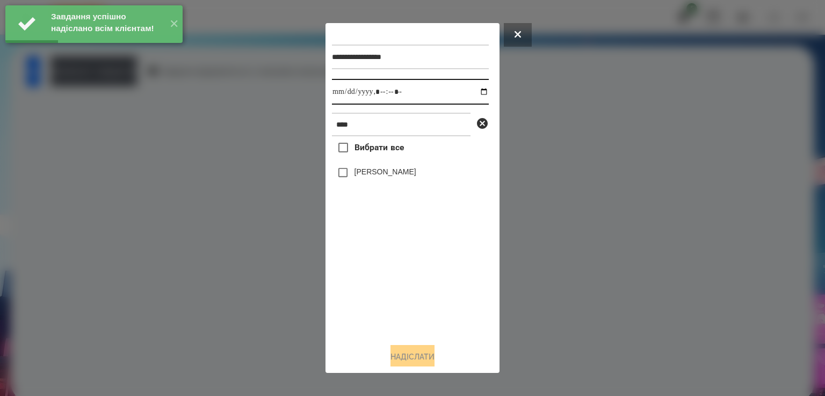
click at [343, 95] on input "datetime-local" at bounding box center [410, 92] width 157 height 26
type input "**********"
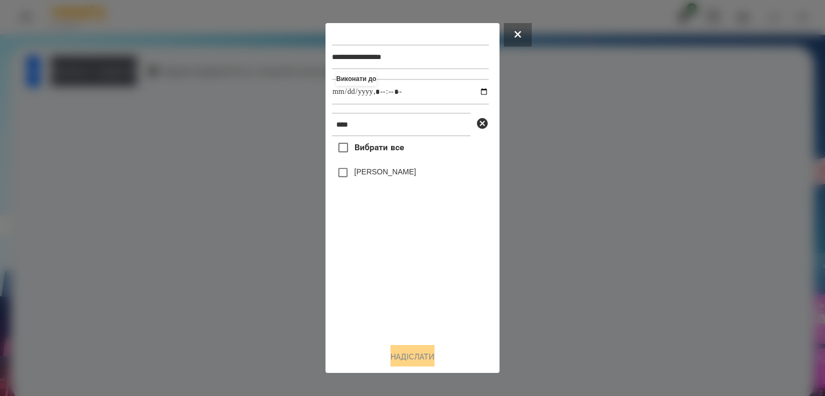
click at [372, 172] on label "[PERSON_NAME]" at bounding box center [385, 171] width 62 height 11
click at [412, 353] on button "Надіслати" at bounding box center [412, 357] width 44 height 24
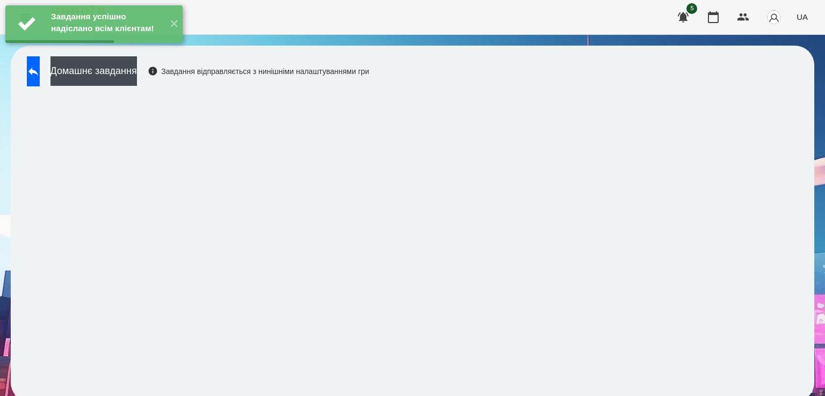
click at [121, 48] on div "Завдання успішно надіслано всім клієнтам! ✕" at bounding box center [94, 24] width 188 height 48
click at [122, 67] on button "Домашнє завдання" at bounding box center [93, 71] width 86 height 30
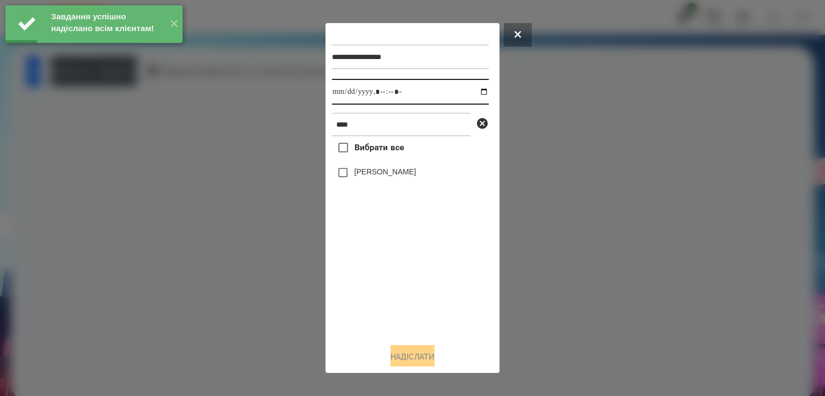
click at [337, 94] on input "datetime-local" at bounding box center [410, 92] width 157 height 26
type input "**********"
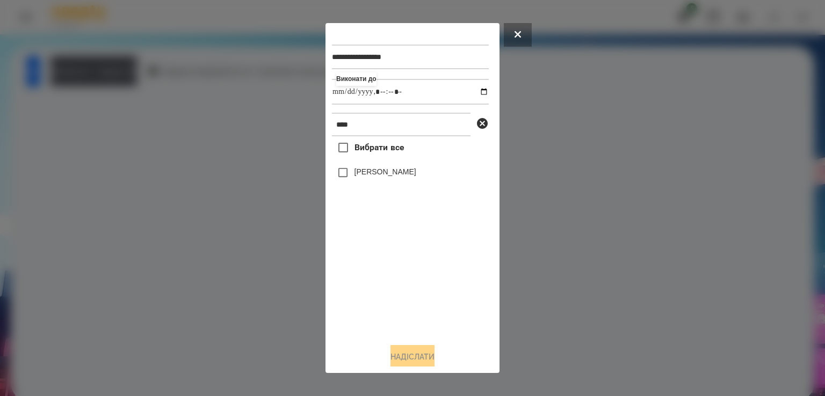
click at [360, 175] on label "[PERSON_NAME]" at bounding box center [385, 171] width 62 height 11
click at [417, 353] on button "Надіслати" at bounding box center [412, 357] width 44 height 24
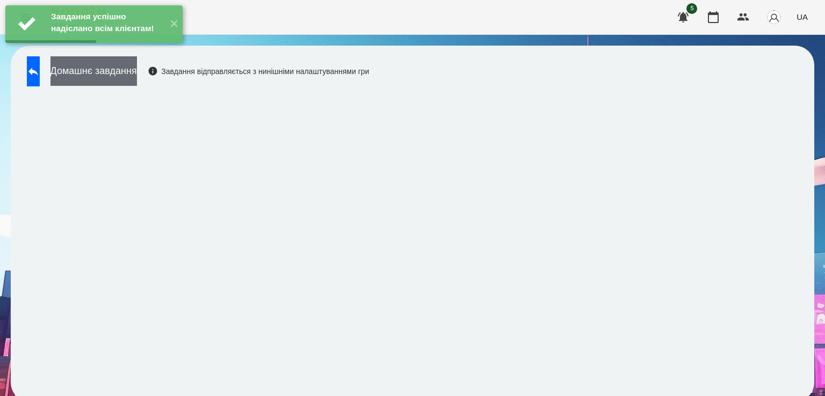
click at [137, 80] on button "Домашнє завдання" at bounding box center [93, 71] width 86 height 30
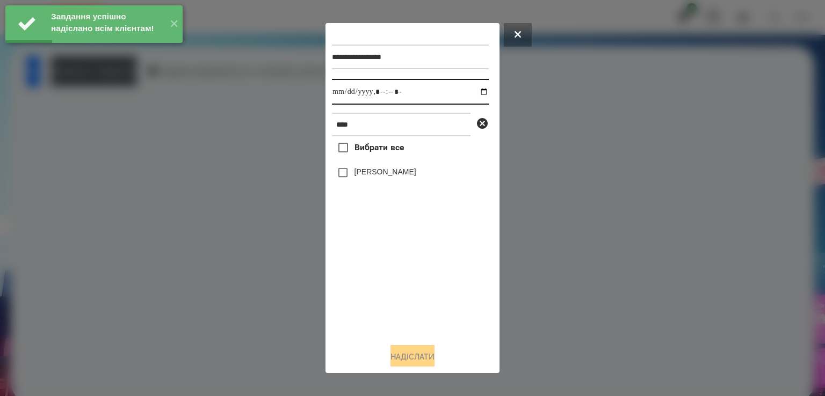
click at [344, 93] on input "datetime-local" at bounding box center [410, 92] width 157 height 26
type input "**********"
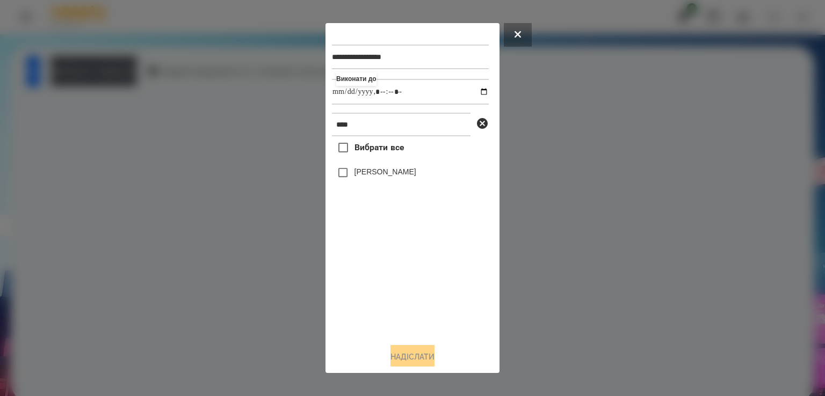
click at [360, 175] on label "[PERSON_NAME]" at bounding box center [385, 171] width 62 height 11
click at [429, 351] on button "Надіслати" at bounding box center [412, 357] width 44 height 24
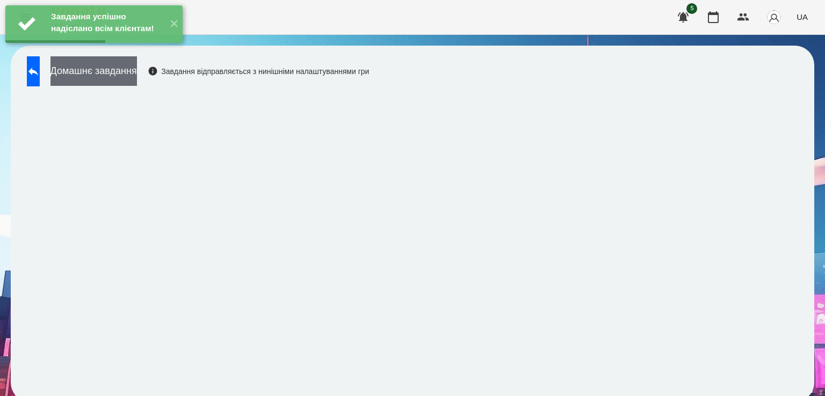
click at [110, 79] on button "Домашнє завдання" at bounding box center [93, 71] width 86 height 30
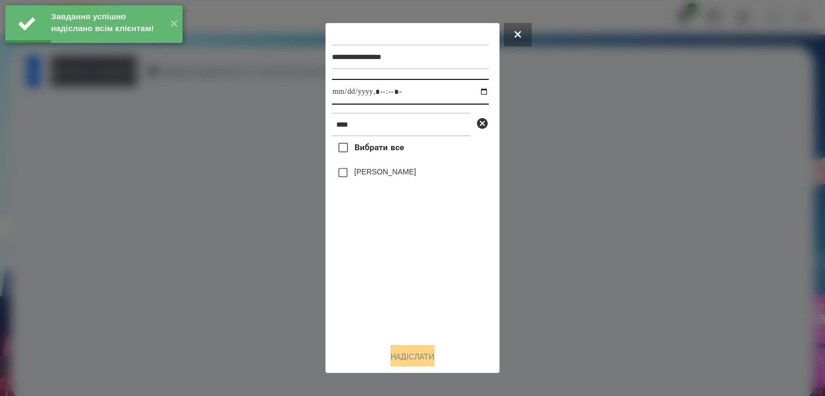
click at [346, 93] on input "datetime-local" at bounding box center [410, 92] width 157 height 26
type input "**********"
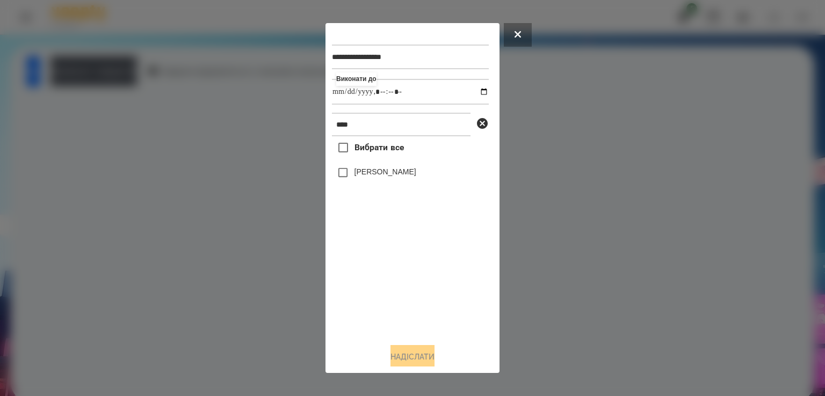
click at [362, 184] on div "[PERSON_NAME]" at bounding box center [410, 173] width 157 height 23
click at [359, 177] on label "[PERSON_NAME]" at bounding box center [385, 171] width 62 height 11
click at [410, 361] on button "Надіслати" at bounding box center [412, 357] width 44 height 24
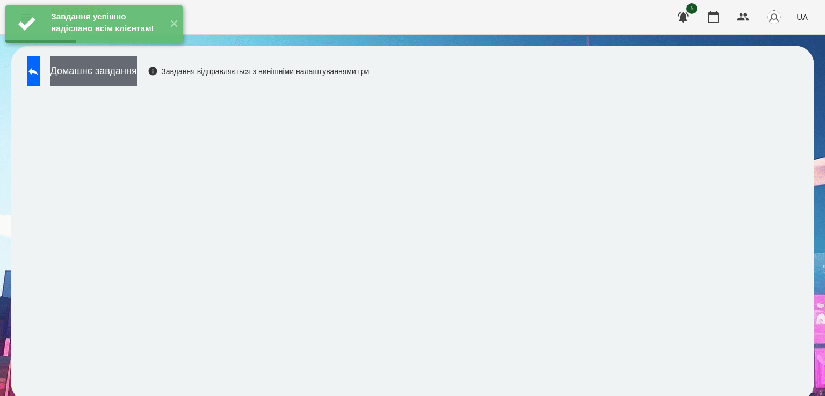
click at [121, 74] on button "Домашнє завдання" at bounding box center [93, 71] width 86 height 30
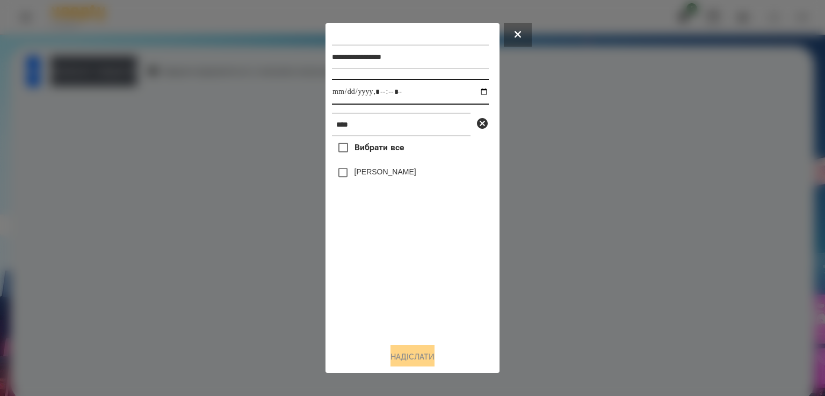
click at [341, 89] on input "datetime-local" at bounding box center [410, 92] width 157 height 26
type input "**********"
click at [365, 169] on label "[PERSON_NAME]" at bounding box center [385, 171] width 62 height 11
click at [410, 361] on button "Надіслати" at bounding box center [412, 357] width 44 height 24
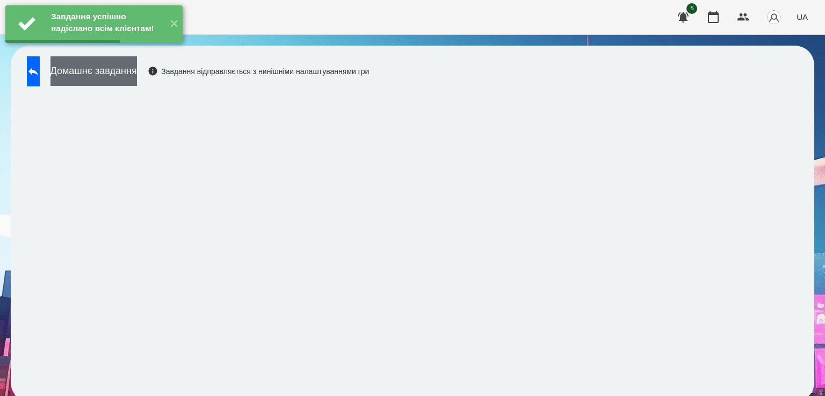
click at [100, 76] on button "Домашнє завдання" at bounding box center [93, 71] width 86 height 30
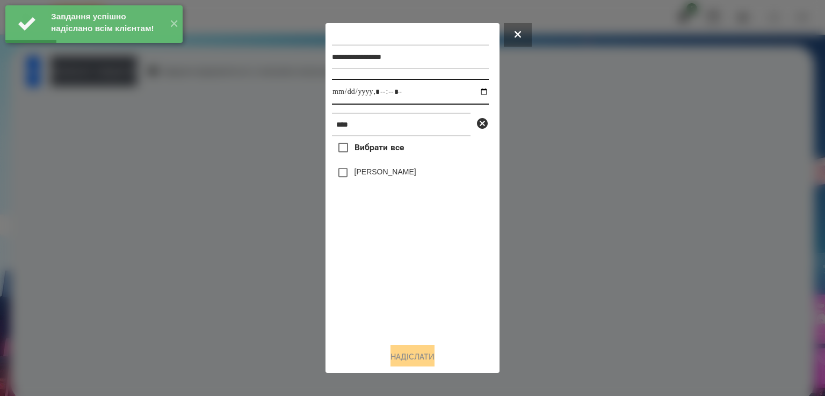
click at [343, 97] on input "datetime-local" at bounding box center [410, 92] width 157 height 26
type input "**********"
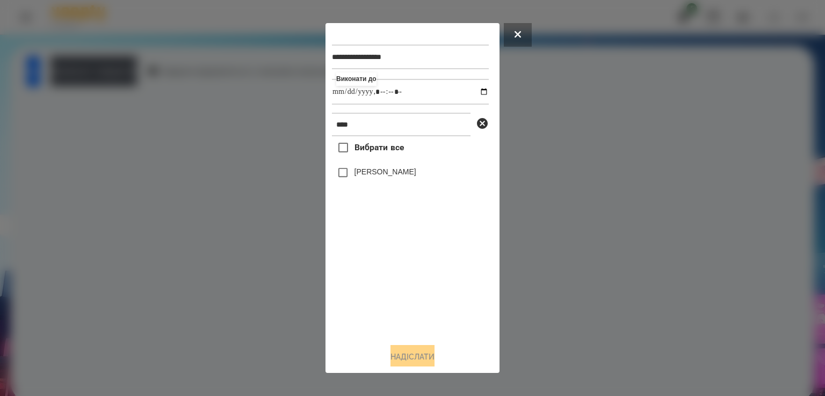
click at [355, 177] on label "[PERSON_NAME]" at bounding box center [385, 171] width 62 height 11
click at [417, 354] on button "Надіслати" at bounding box center [412, 357] width 44 height 24
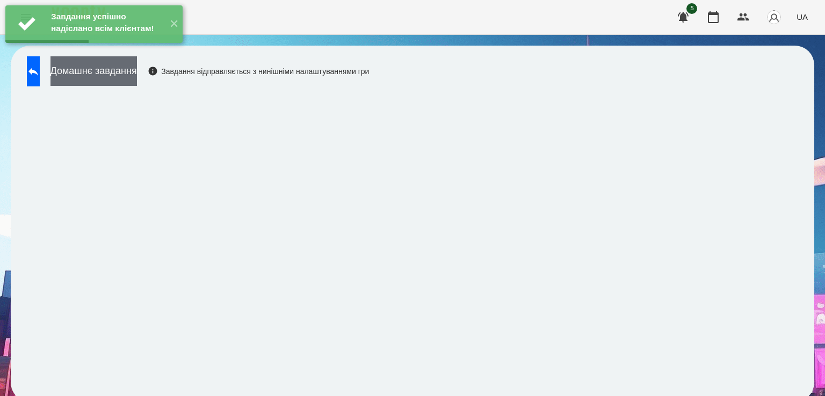
click at [137, 74] on button "Домашнє завдання" at bounding box center [93, 71] width 86 height 30
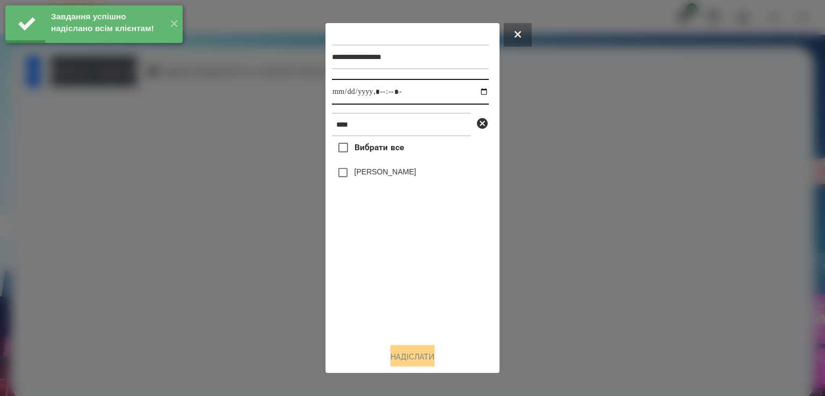
click at [341, 96] on input "datetime-local" at bounding box center [410, 92] width 157 height 26
type input "**********"
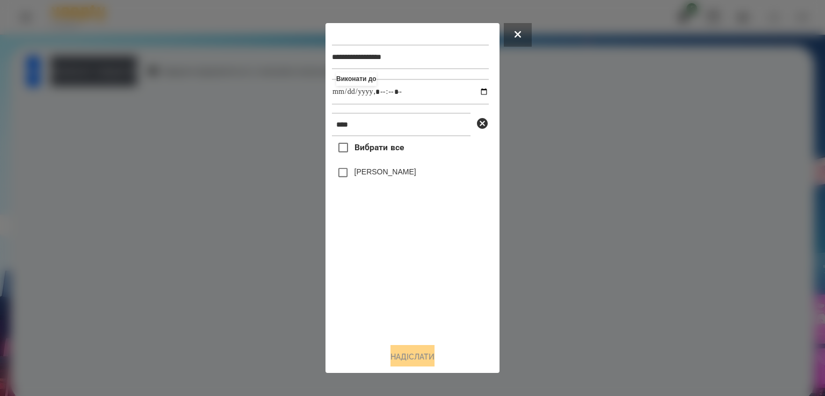
click at [390, 177] on label "[PERSON_NAME]" at bounding box center [385, 171] width 62 height 11
click at [408, 347] on div "**********" at bounding box center [412, 198] width 161 height 337
click at [408, 352] on button "Надіслати" at bounding box center [412, 357] width 44 height 24
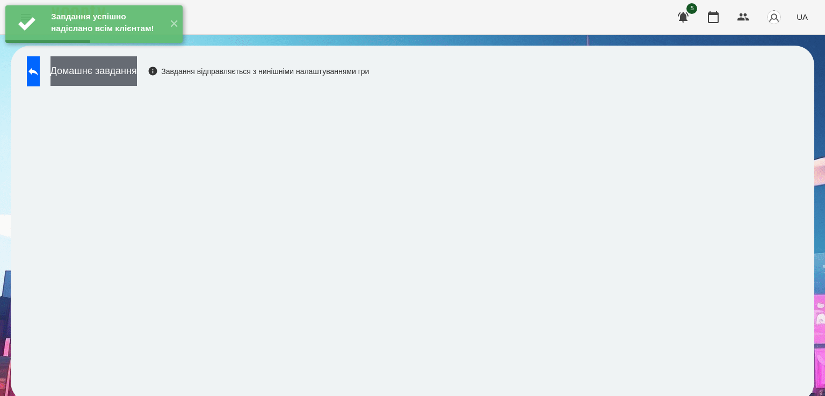
click at [137, 66] on button "Домашнє завдання" at bounding box center [93, 71] width 86 height 30
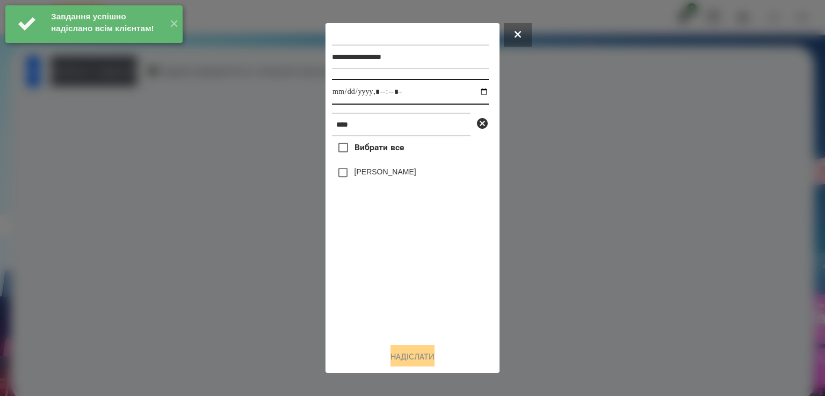
click at [345, 97] on input "datetime-local" at bounding box center [410, 92] width 157 height 26
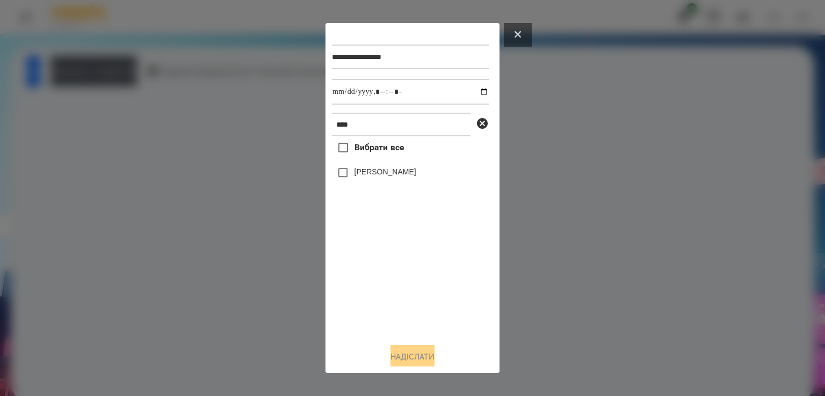
click at [518, 41] on button at bounding box center [518, 35] width 28 height 24
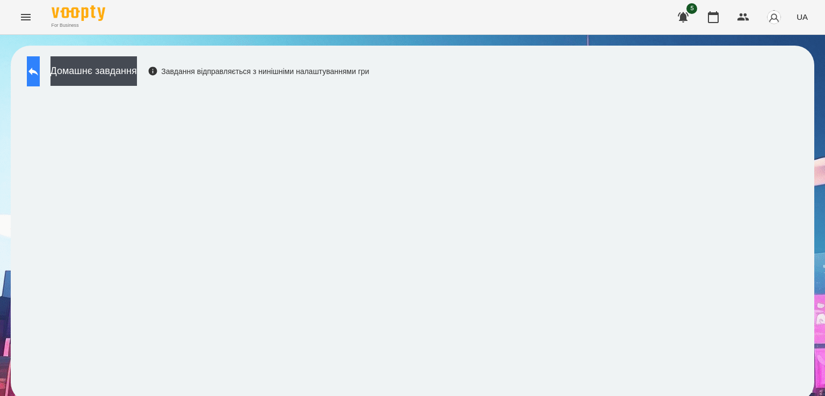
click at [32, 74] on button at bounding box center [33, 71] width 13 height 30
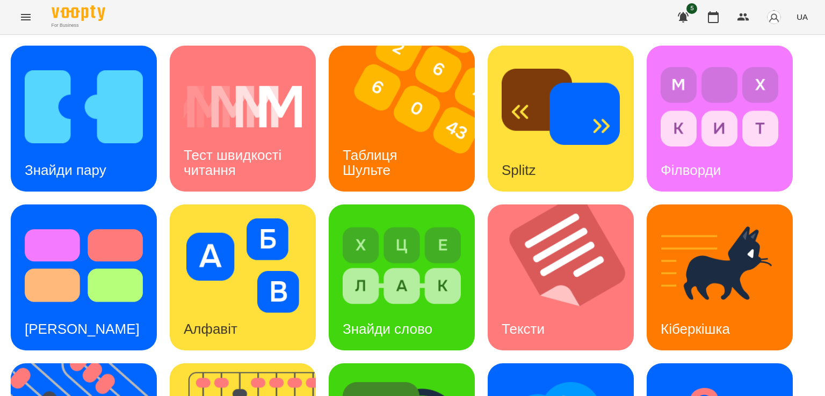
scroll to position [283, 0]
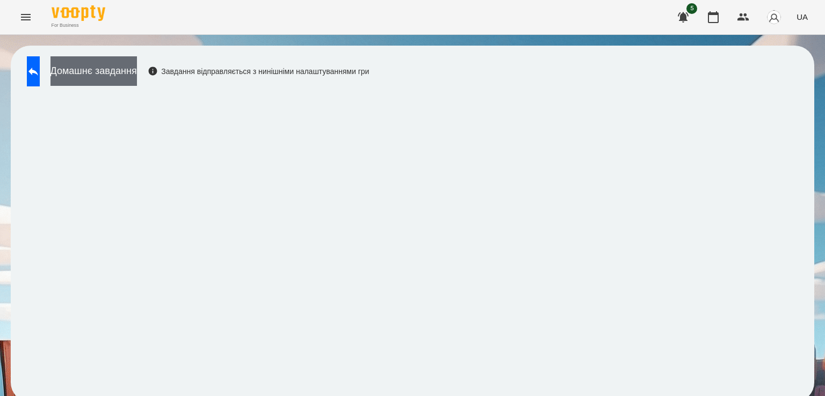
click at [124, 64] on button "Домашнє завдання" at bounding box center [93, 71] width 86 height 30
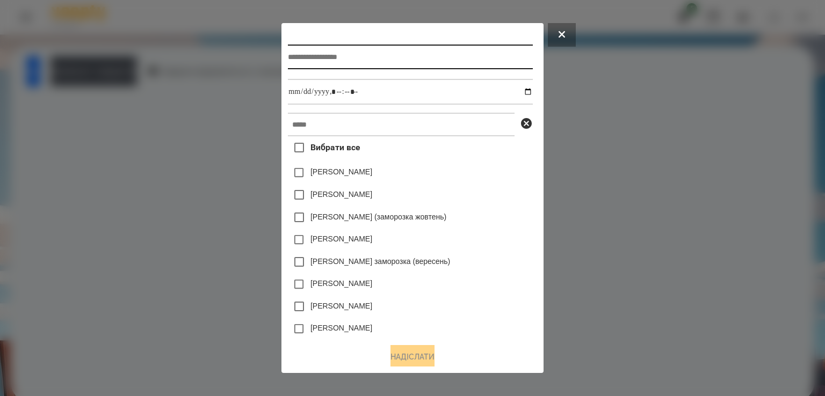
click at [333, 60] on input "text" at bounding box center [410, 57] width 244 height 25
type input "*******"
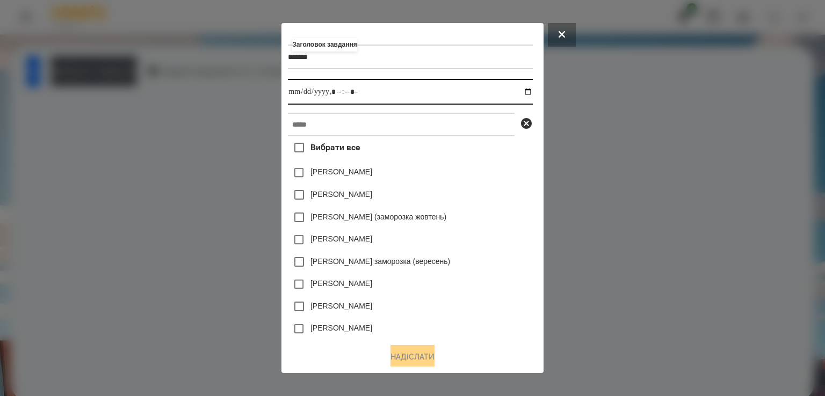
click at [288, 98] on input "datetime-local" at bounding box center [410, 92] width 244 height 26
click at [332, 96] on input "datetime-local" at bounding box center [410, 92] width 244 height 26
type input "**********"
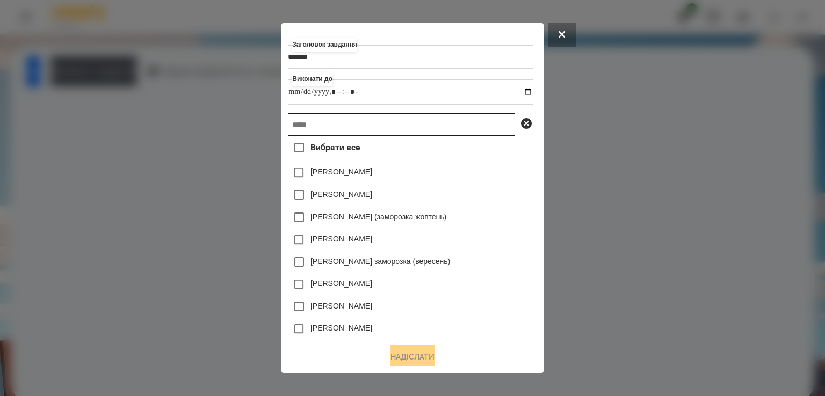
click at [320, 127] on input "text" at bounding box center [401, 125] width 227 height 24
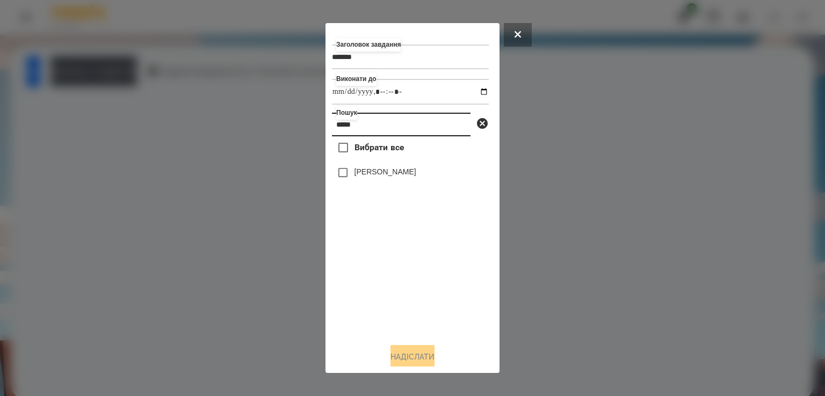
type input "*****"
click at [365, 164] on div "Вибрати все [PERSON_NAME]" at bounding box center [410, 235] width 157 height 198
click at [365, 169] on label "[PERSON_NAME]" at bounding box center [385, 171] width 62 height 11
click at [417, 355] on button "Надіслати" at bounding box center [412, 357] width 44 height 24
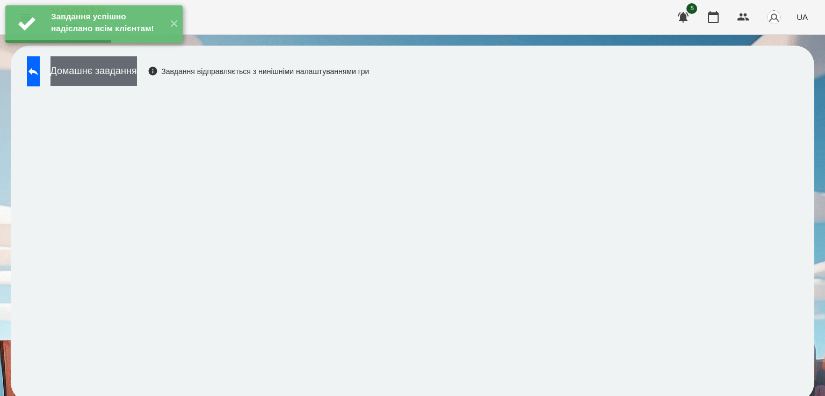
click at [88, 71] on button "Домашнє завдання" at bounding box center [93, 71] width 86 height 30
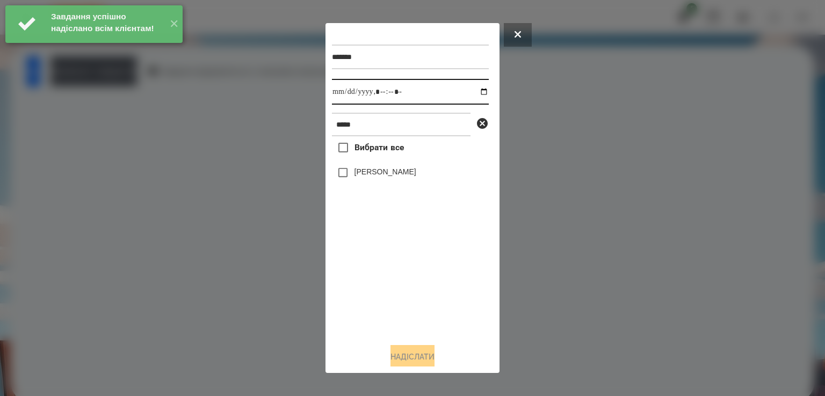
click at [340, 95] on input "datetime-local" at bounding box center [410, 92] width 157 height 26
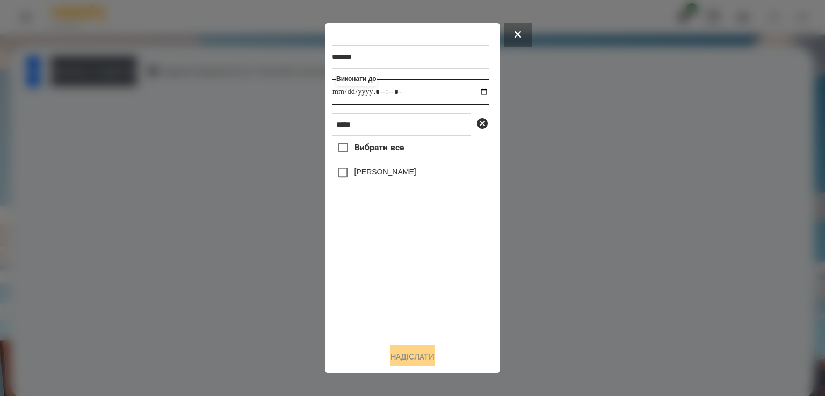
type input "**********"
click at [422, 352] on button "Надіслати" at bounding box center [412, 357] width 44 height 24
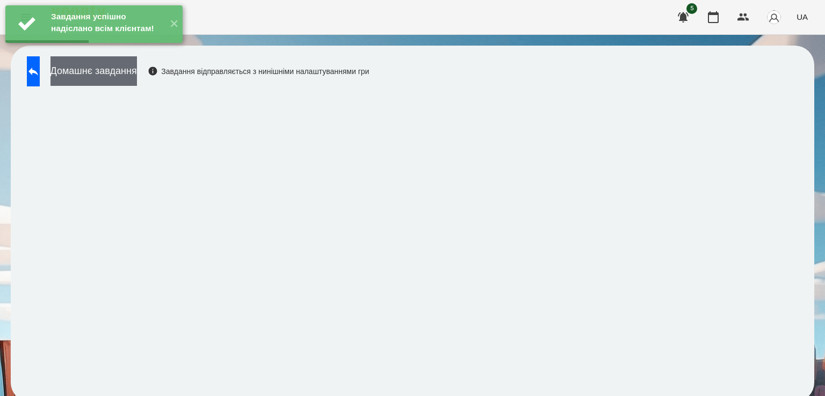
click at [106, 71] on button "Домашнє завдання" at bounding box center [93, 71] width 86 height 30
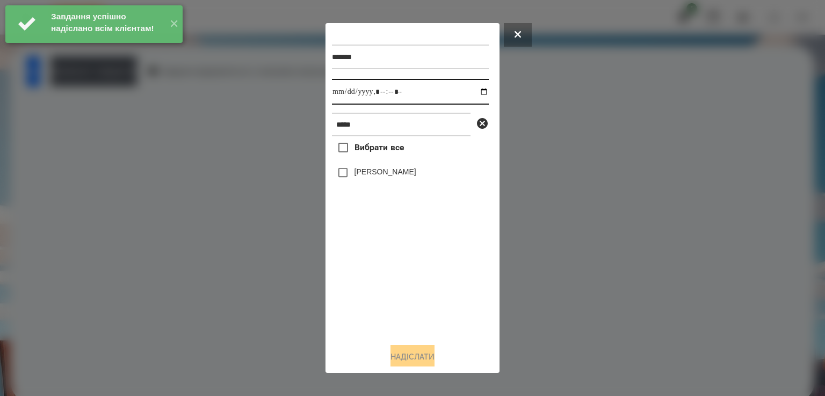
click at [345, 92] on input "datetime-local" at bounding box center [410, 92] width 157 height 26
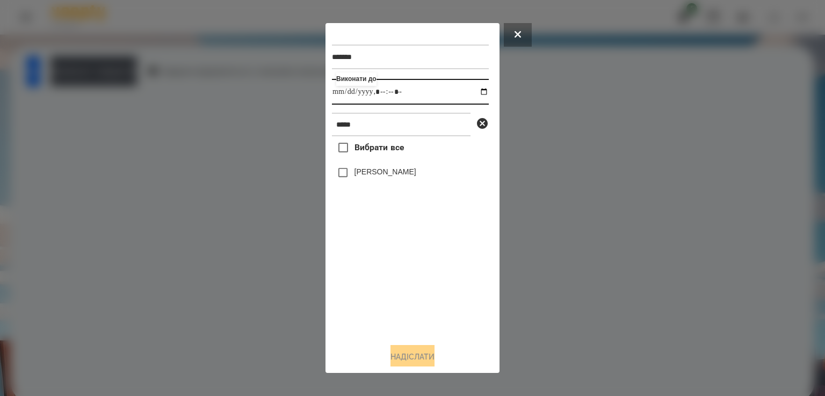
type input "**********"
click at [425, 362] on button "Надіслати" at bounding box center [412, 357] width 44 height 24
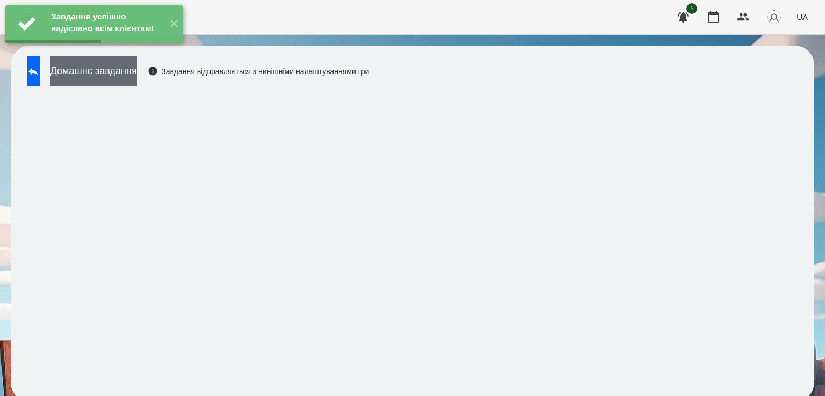
click at [137, 78] on button "Домашнє завдання" at bounding box center [93, 71] width 86 height 30
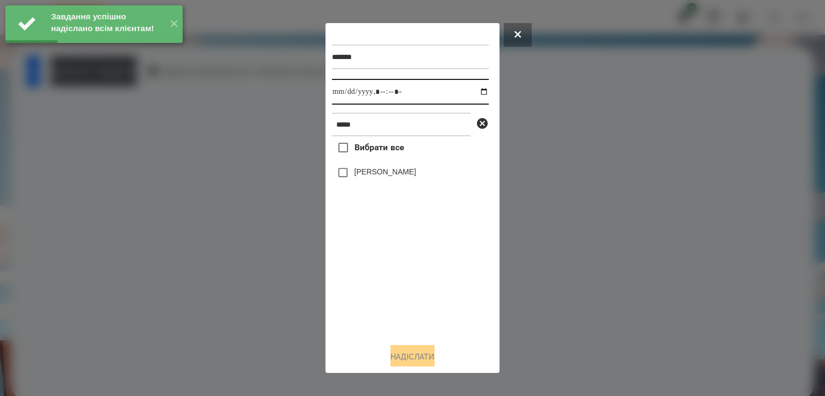
click at [347, 94] on input "datetime-local" at bounding box center [410, 92] width 157 height 26
type input "**********"
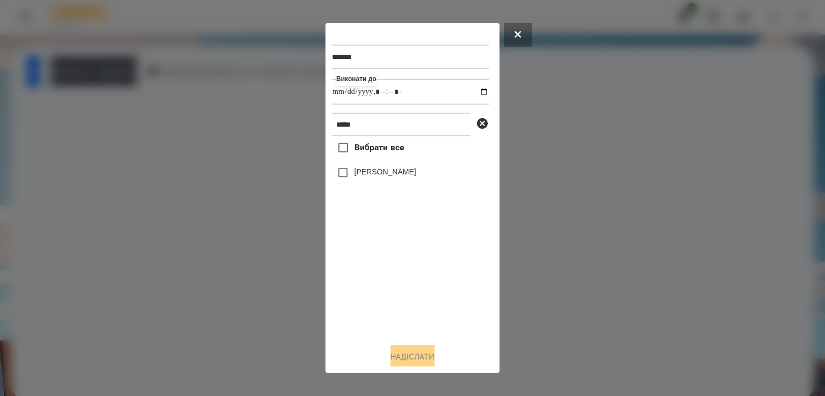
click at [363, 173] on label "[PERSON_NAME]" at bounding box center [385, 171] width 62 height 11
click at [418, 360] on button "Надіслати" at bounding box center [412, 357] width 44 height 24
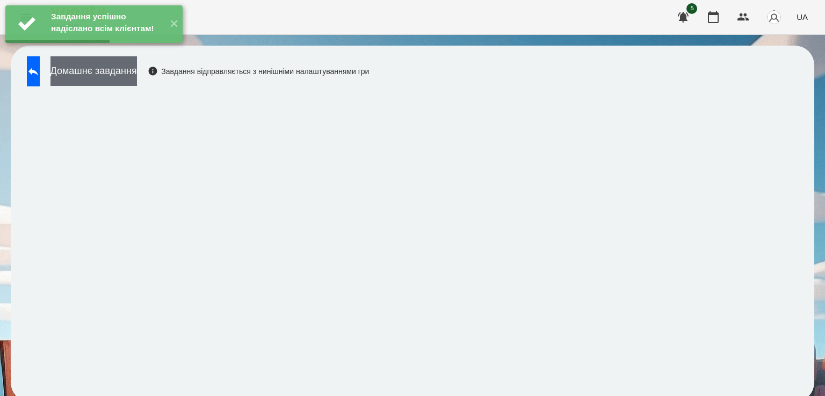
click at [137, 76] on button "Домашнє завдання" at bounding box center [93, 71] width 86 height 30
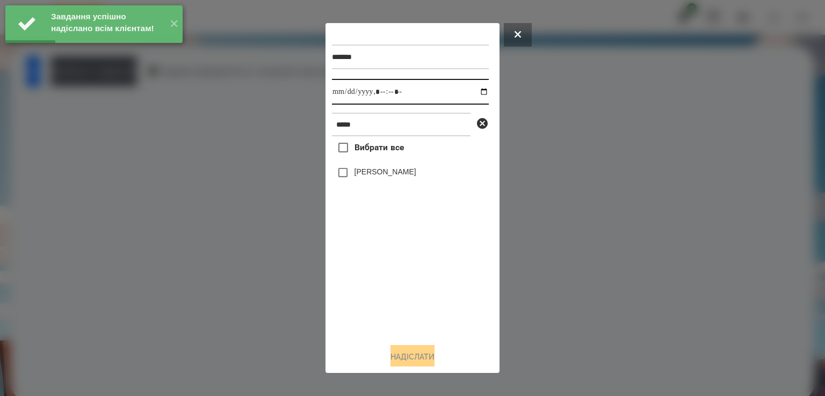
click at [339, 91] on input "datetime-local" at bounding box center [410, 92] width 157 height 26
type input "**********"
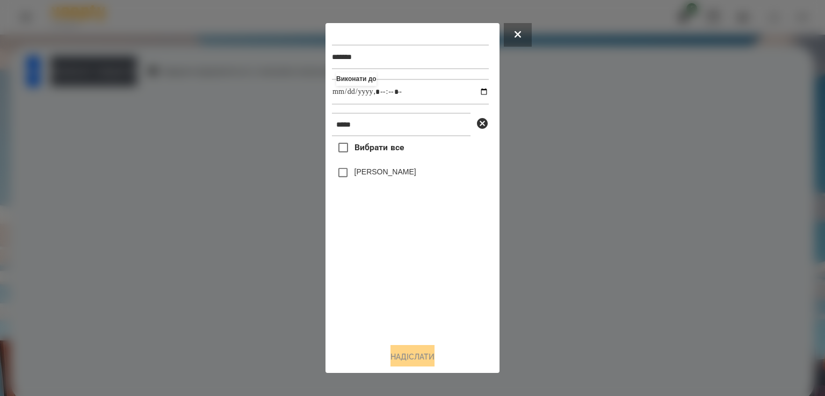
click at [358, 182] on div "[PERSON_NAME]" at bounding box center [410, 173] width 157 height 23
click at [356, 177] on label "[PERSON_NAME]" at bounding box center [385, 171] width 62 height 11
click at [419, 359] on button "Надіслати" at bounding box center [412, 357] width 44 height 24
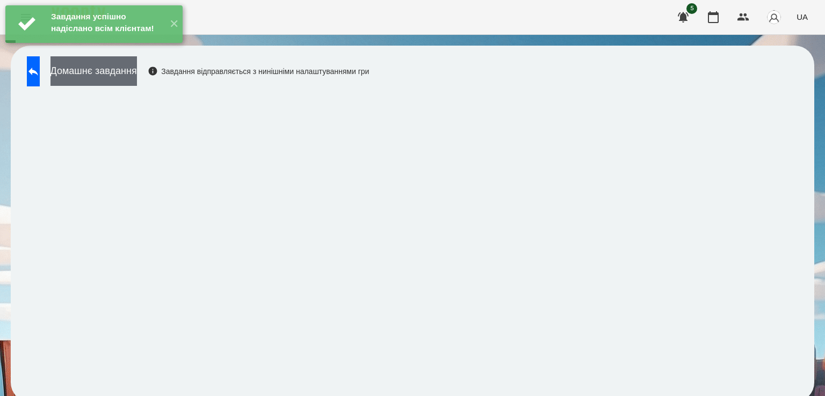
click at [122, 82] on button "Домашнє завдання" at bounding box center [93, 71] width 86 height 30
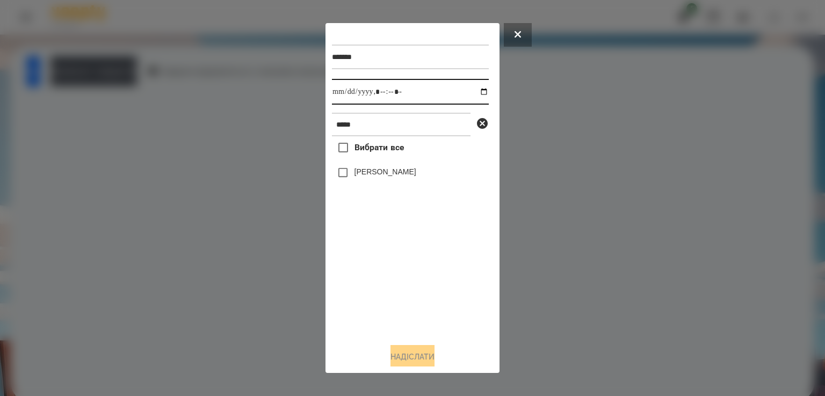
click at [339, 92] on input "datetime-local" at bounding box center [410, 92] width 157 height 26
type input "**********"
click at [371, 183] on div "[PERSON_NAME]" at bounding box center [410, 173] width 157 height 23
click at [366, 168] on div "[PERSON_NAME]" at bounding box center [410, 173] width 157 height 23
click at [366, 172] on label "[PERSON_NAME]" at bounding box center [385, 171] width 62 height 11
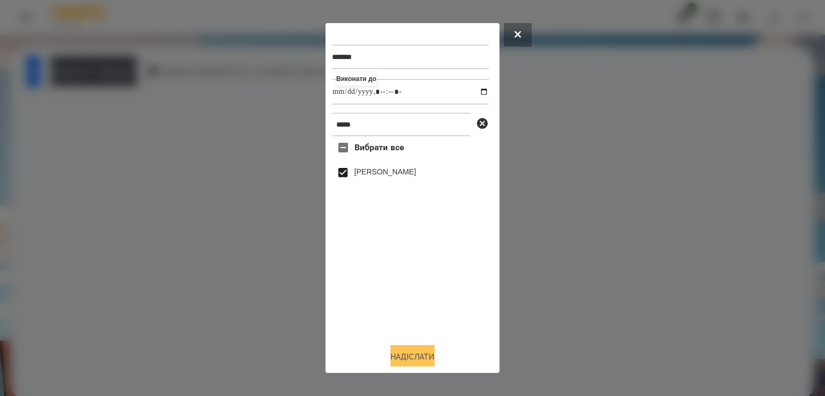
click at [396, 349] on button "Надіслати" at bounding box center [412, 357] width 44 height 24
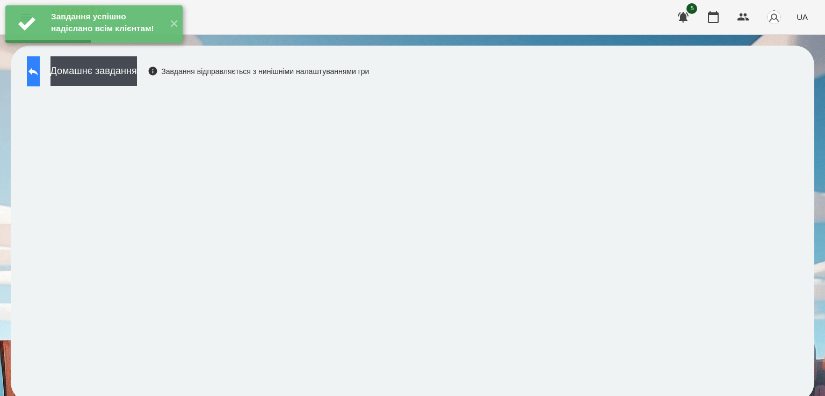
click at [40, 74] on icon at bounding box center [33, 71] width 13 height 13
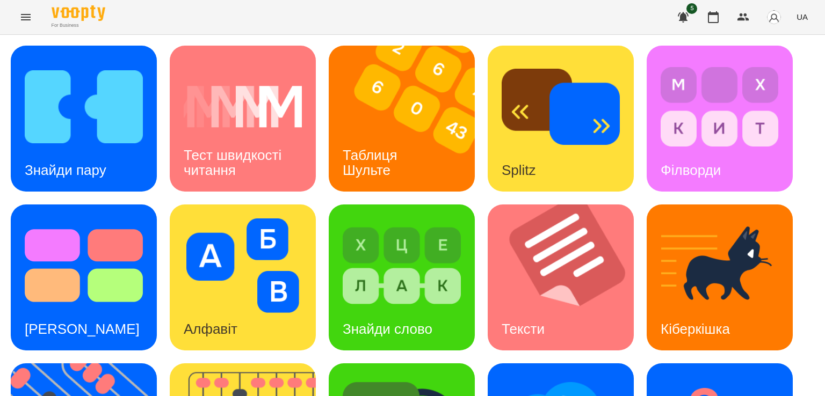
scroll to position [173, 0]
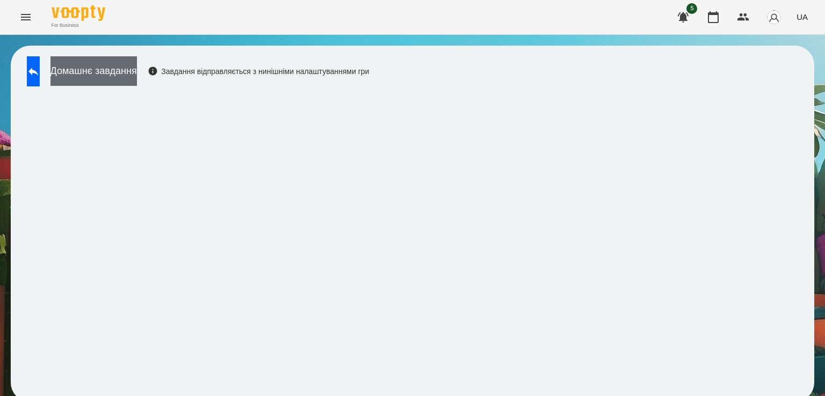
click at [121, 66] on button "Домашнє завдання" at bounding box center [93, 71] width 86 height 30
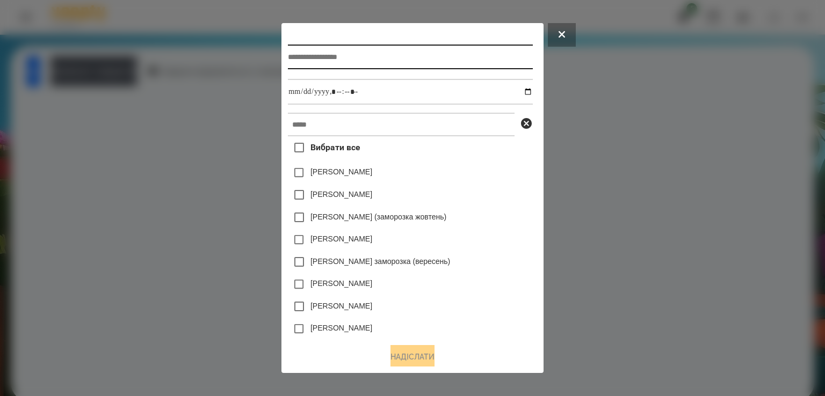
click at [298, 63] on input "text" at bounding box center [410, 57] width 244 height 25
type input "*********"
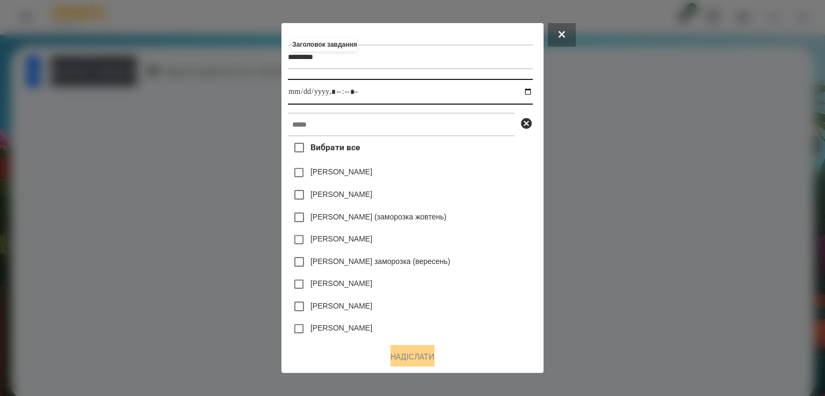
click at [288, 90] on input "datetime-local" at bounding box center [410, 92] width 244 height 26
click at [329, 98] on input "datetime-local" at bounding box center [410, 92] width 244 height 26
click at [331, 96] on input "datetime-local" at bounding box center [410, 92] width 244 height 26
type input "**********"
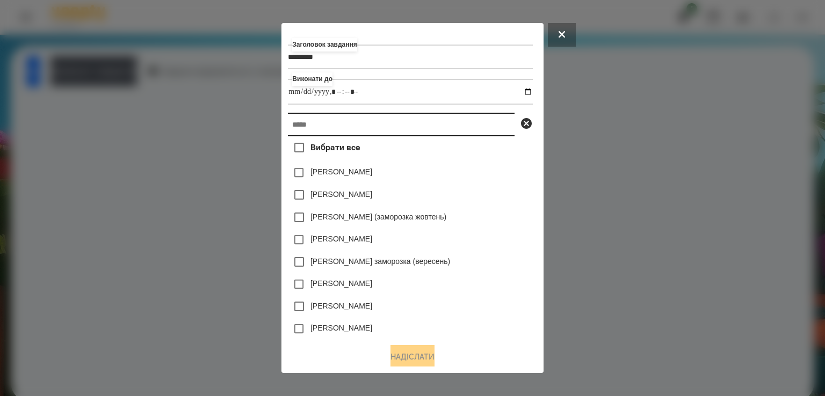
click at [310, 126] on input "text" at bounding box center [401, 125] width 227 height 24
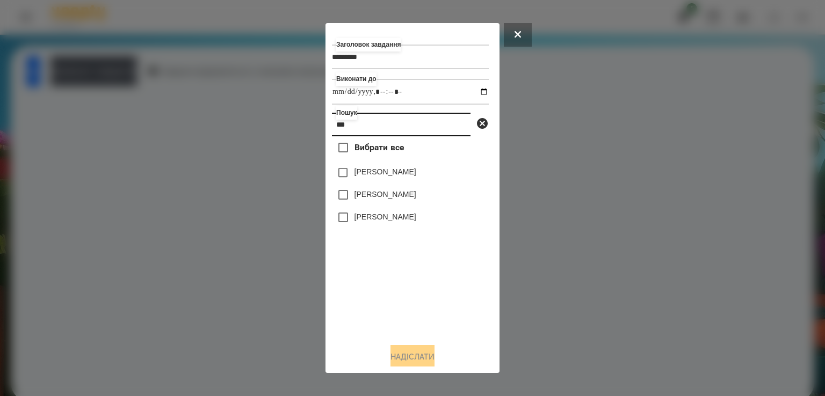
type input "***"
click at [372, 195] on label "[PERSON_NAME]" at bounding box center [385, 194] width 62 height 11
click at [407, 360] on button "Надіслати" at bounding box center [412, 357] width 44 height 24
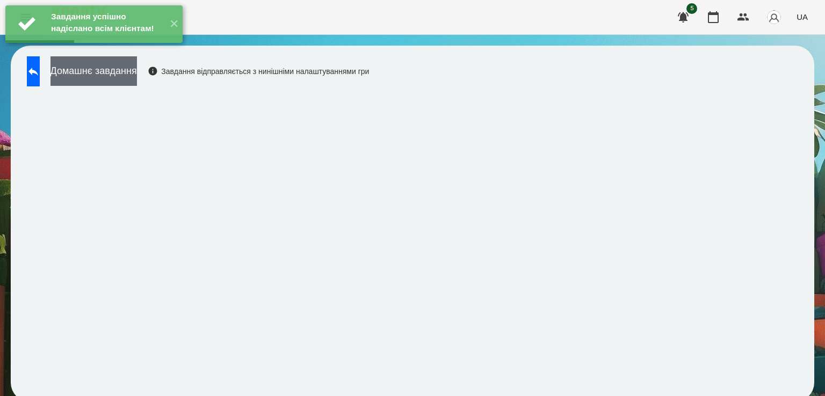
click at [127, 66] on button "Домашнє завдання" at bounding box center [93, 71] width 86 height 30
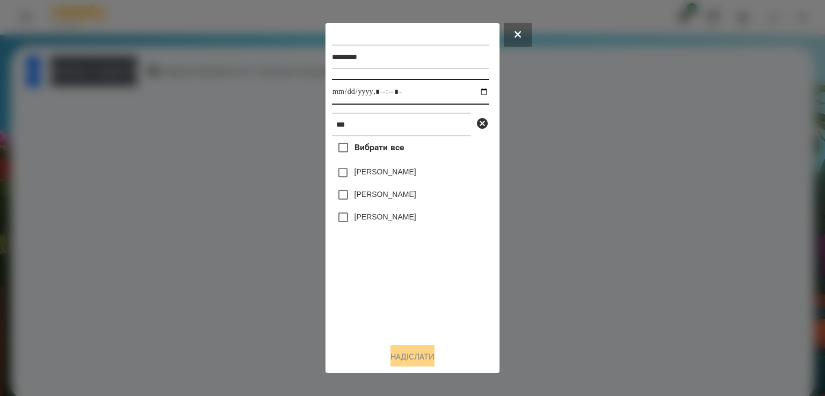
click at [339, 93] on input "datetime-local" at bounding box center [410, 92] width 157 height 26
type input "**********"
click at [365, 193] on label "[PERSON_NAME]" at bounding box center [385, 194] width 62 height 11
click at [401, 366] on button "Надіслати" at bounding box center [412, 357] width 44 height 24
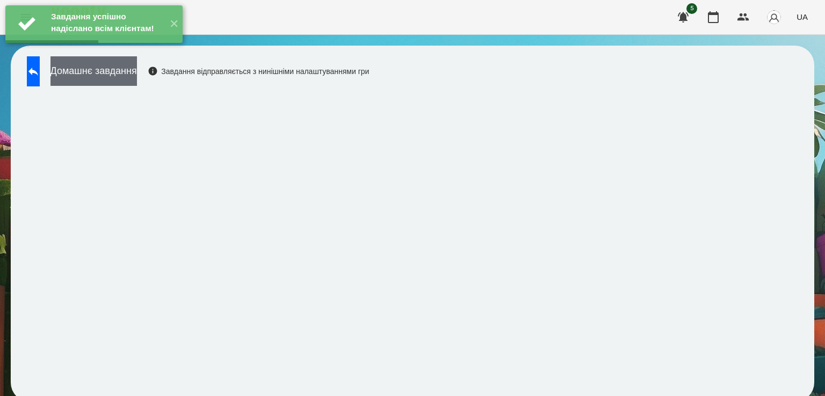
click at [97, 82] on button "Домашнє завдання" at bounding box center [93, 71] width 86 height 30
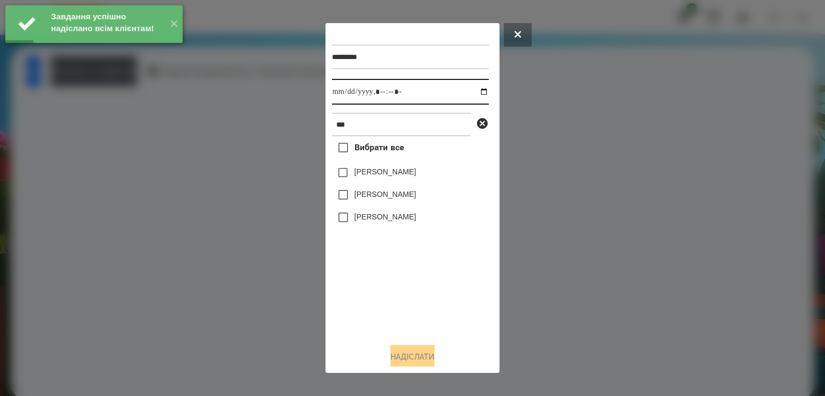
click at [344, 93] on input "datetime-local" at bounding box center [410, 92] width 157 height 26
type input "**********"
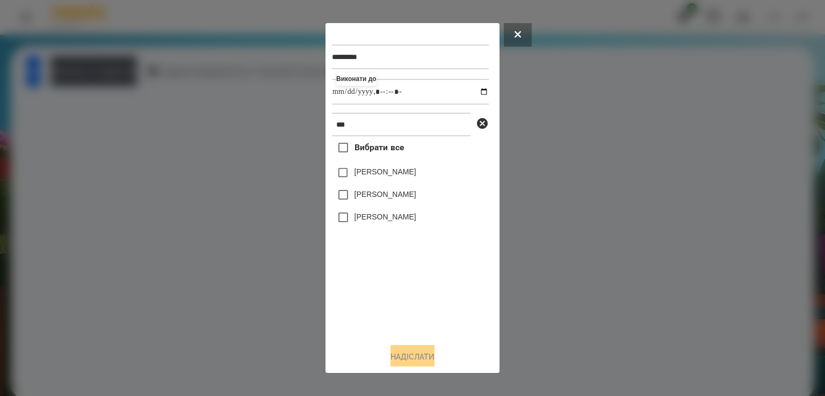
click at [359, 197] on label "[PERSON_NAME]" at bounding box center [385, 194] width 62 height 11
click at [401, 357] on button "Надіслати" at bounding box center [412, 357] width 44 height 24
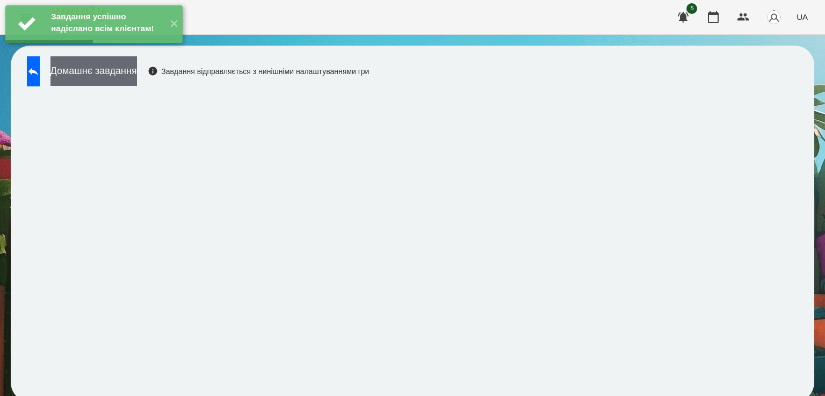
click at [134, 70] on button "Домашнє завдання" at bounding box center [93, 71] width 86 height 30
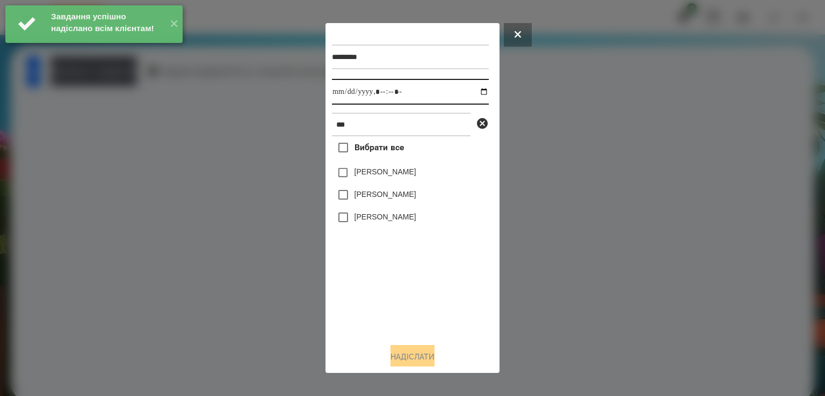
click at [345, 89] on input "datetime-local" at bounding box center [410, 92] width 157 height 26
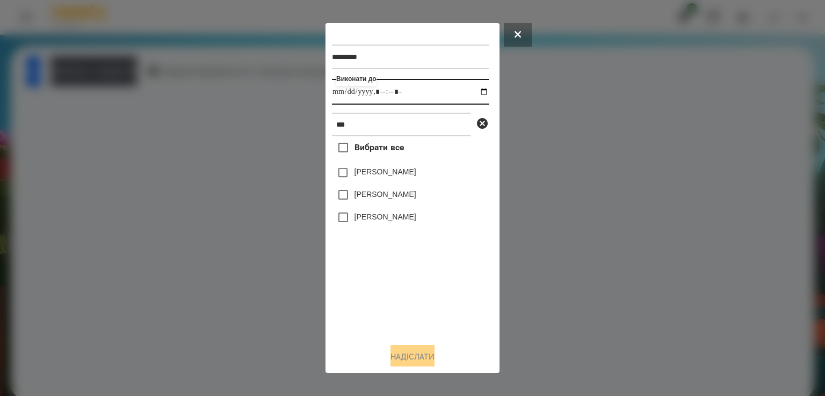
type input "**********"
click at [411, 349] on button "Надіслати" at bounding box center [412, 357] width 44 height 24
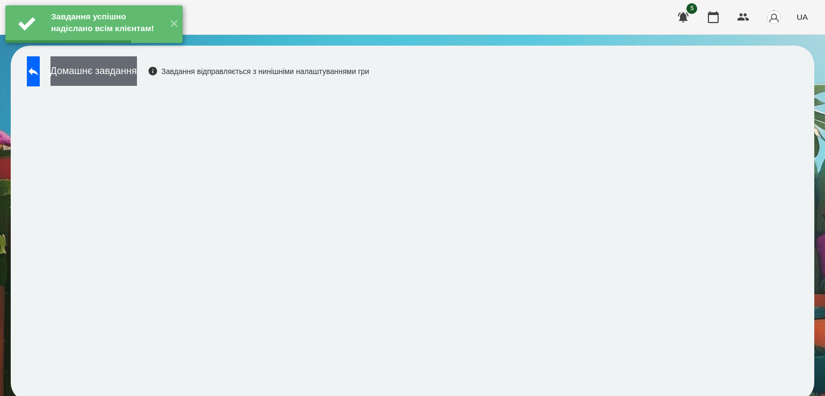
click at [137, 65] on button "Домашнє завдання" at bounding box center [93, 71] width 86 height 30
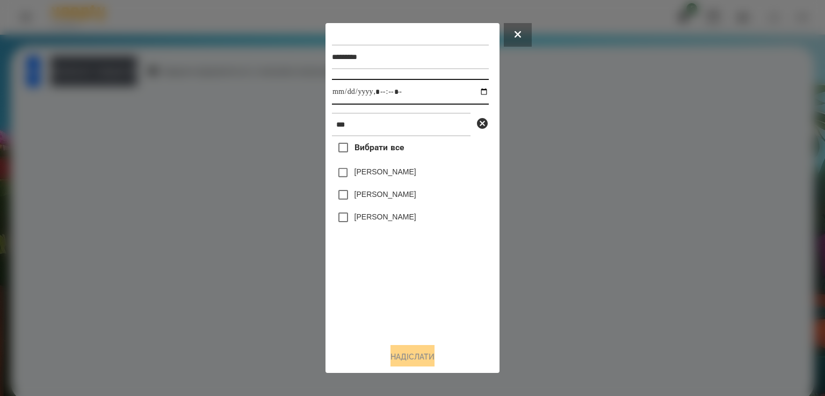
click at [339, 95] on input "datetime-local" at bounding box center [410, 92] width 157 height 26
type input "**********"
click at [361, 195] on label "[PERSON_NAME]" at bounding box center [385, 194] width 62 height 11
click at [408, 357] on button "Надіслати" at bounding box center [412, 357] width 44 height 24
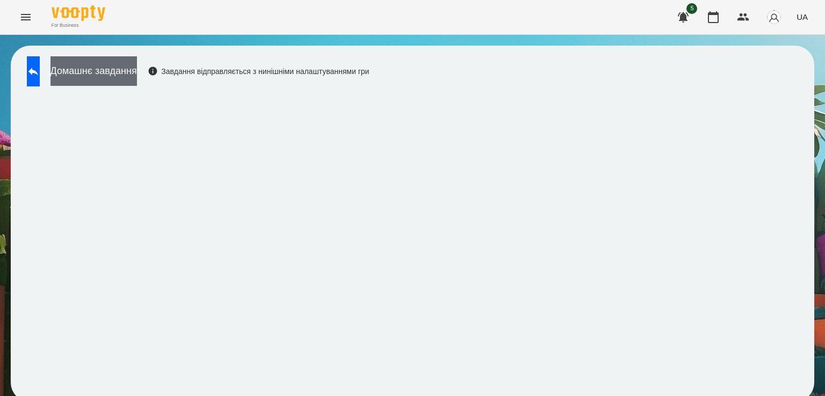
click at [126, 63] on button "Домашнє завдання" at bounding box center [93, 71] width 86 height 30
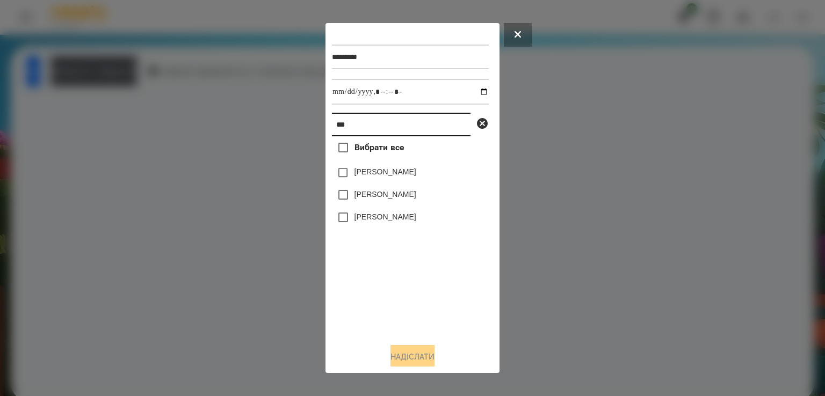
click at [358, 136] on input "***" at bounding box center [401, 125] width 139 height 24
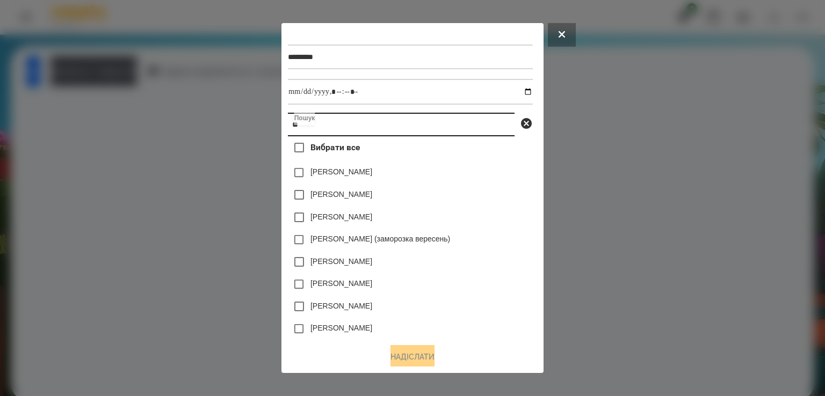
type input "*"
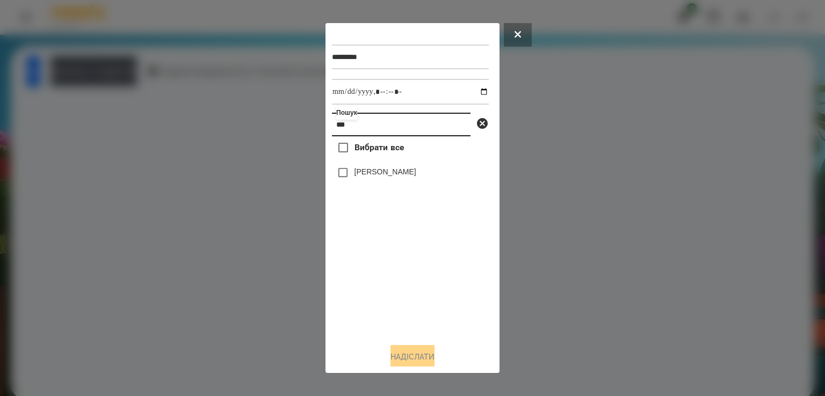
type input "***"
click at [417, 359] on button "Надіслати" at bounding box center [412, 357] width 44 height 24
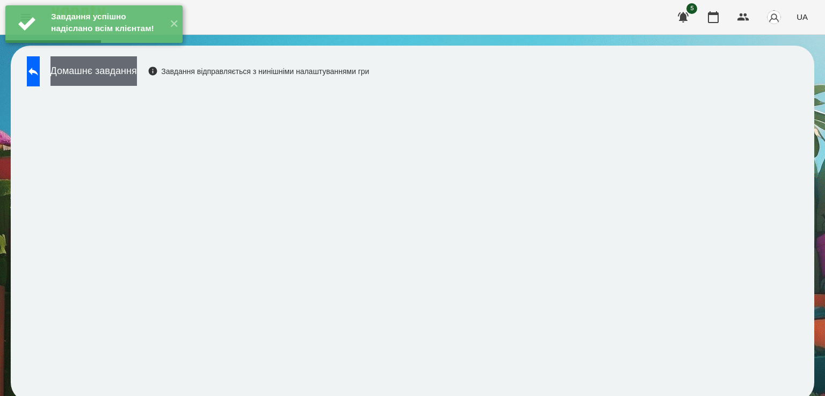
click at [137, 70] on button "Домашнє завдання" at bounding box center [93, 71] width 86 height 30
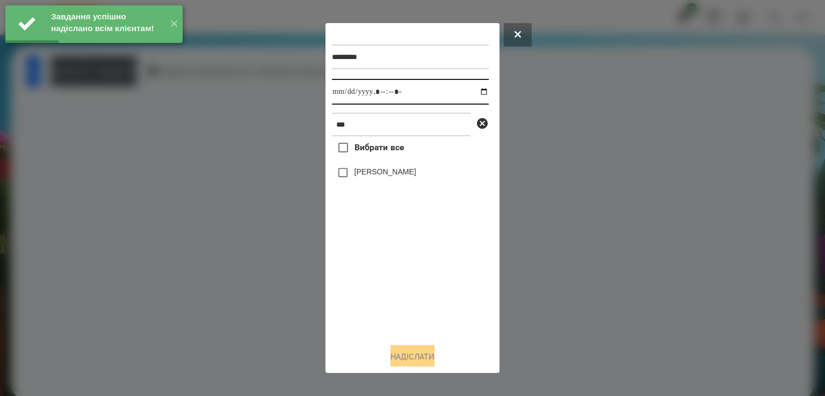
click at [342, 97] on input "datetime-local" at bounding box center [410, 92] width 157 height 26
type input "**********"
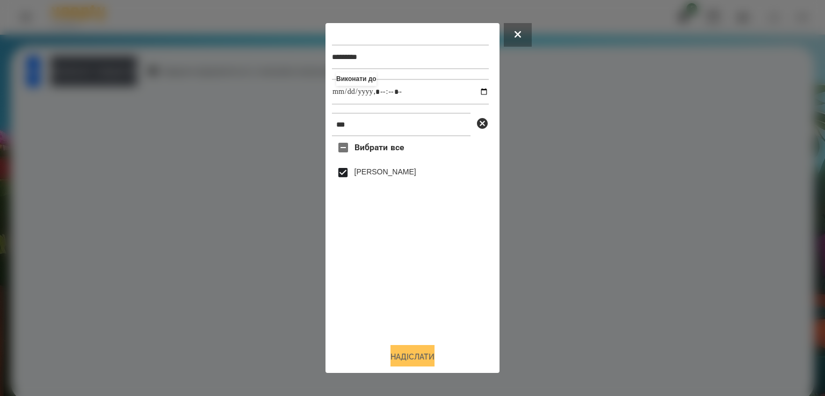
click at [421, 357] on button "Надіслати" at bounding box center [412, 357] width 44 height 24
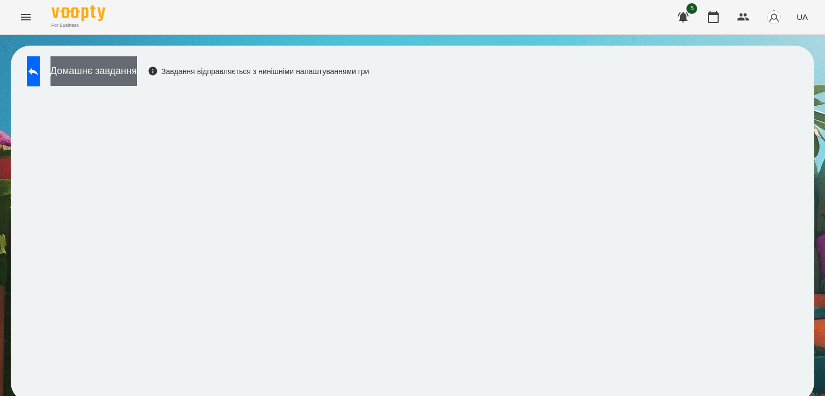
click at [135, 68] on button "Домашнє завдання" at bounding box center [93, 71] width 86 height 30
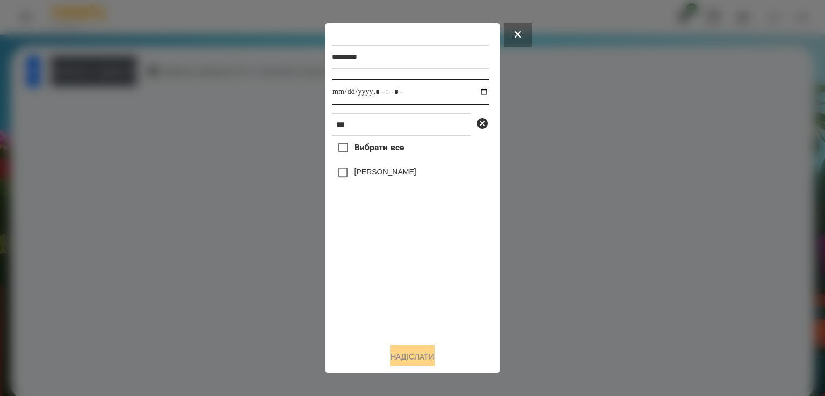
click at [349, 93] on input "datetime-local" at bounding box center [410, 92] width 157 height 26
type input "**********"
click at [413, 354] on button "Надіслати" at bounding box center [412, 357] width 44 height 24
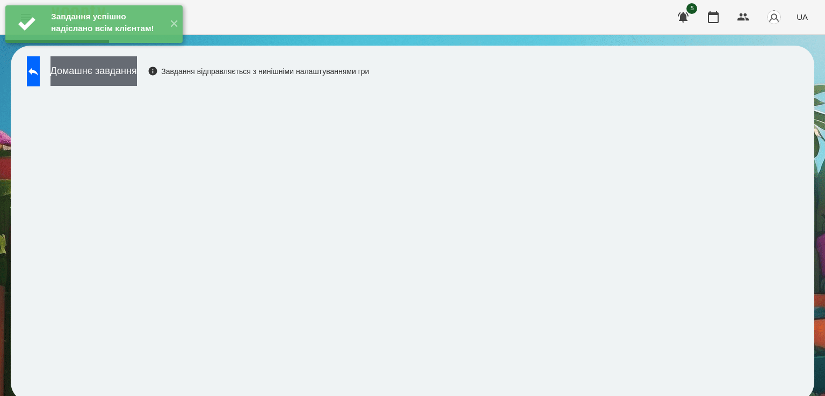
click at [107, 71] on button "Домашнє завдання" at bounding box center [93, 71] width 86 height 30
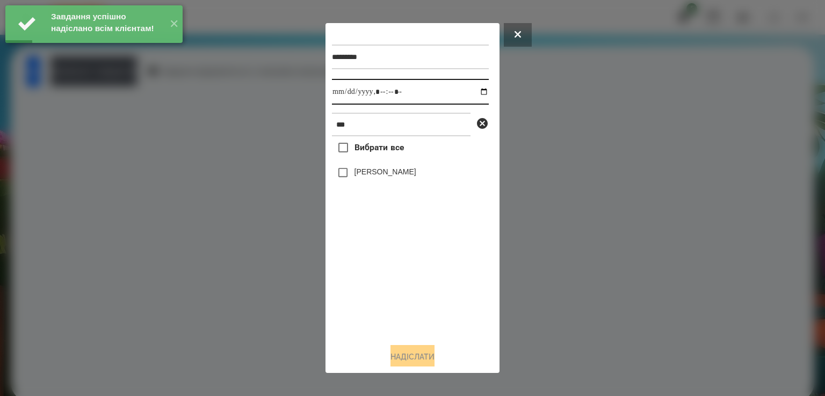
click at [344, 92] on input "datetime-local" at bounding box center [410, 92] width 157 height 26
type input "**********"
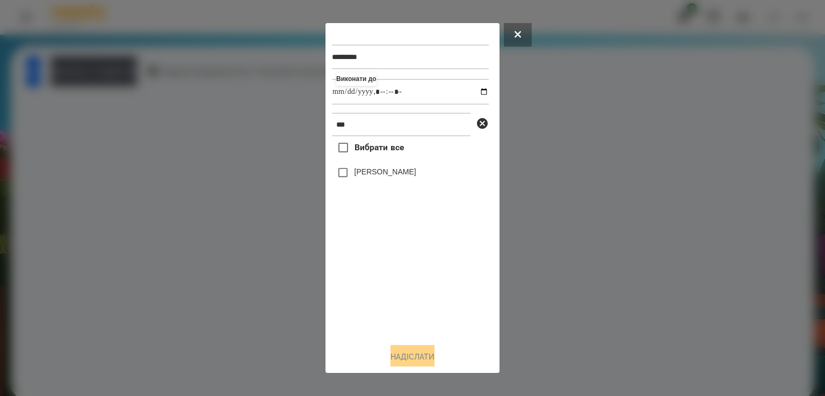
click at [364, 177] on label "[PERSON_NAME]" at bounding box center [385, 171] width 62 height 11
click at [395, 357] on button "Надіслати" at bounding box center [412, 357] width 44 height 24
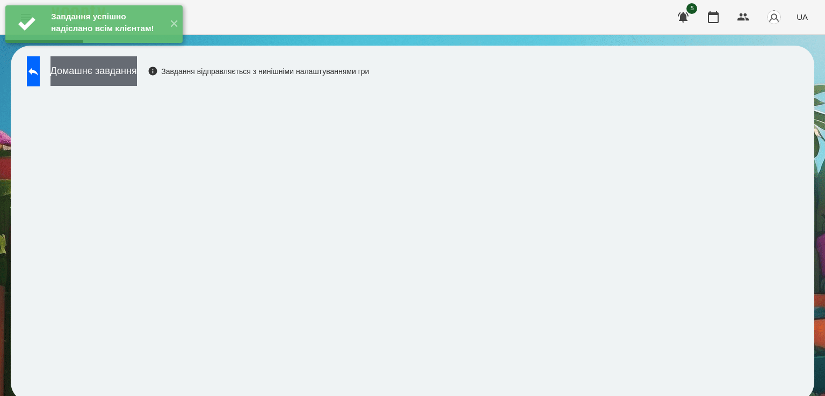
click at [107, 72] on button "Домашнє завдання" at bounding box center [93, 71] width 86 height 30
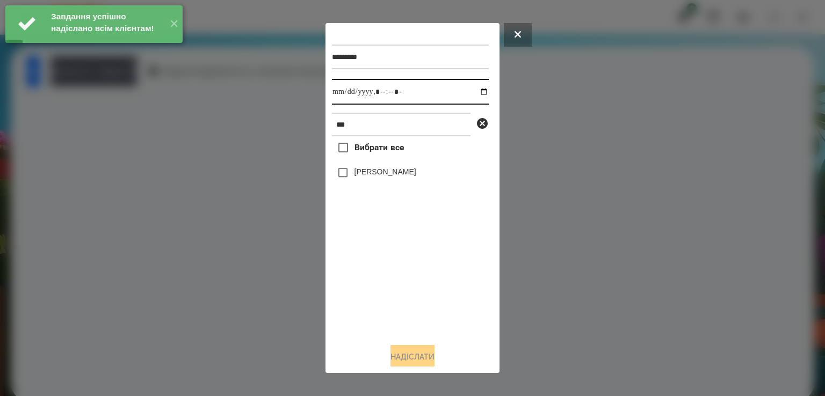
click at [346, 85] on input "datetime-local" at bounding box center [410, 92] width 157 height 26
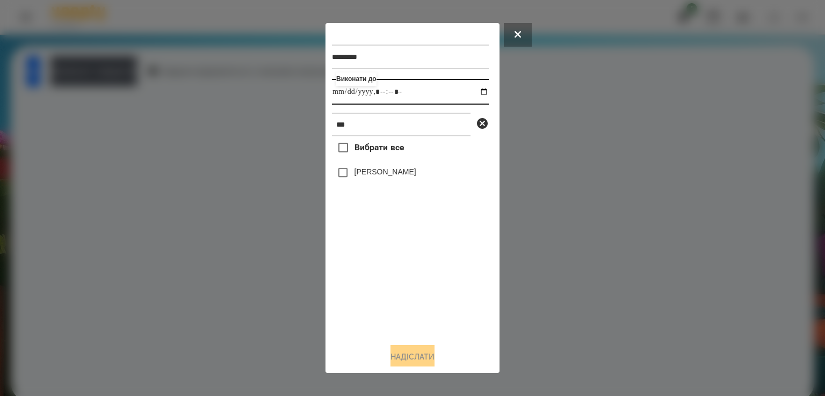
type input "**********"
click at [359, 172] on label "[PERSON_NAME]" at bounding box center [385, 171] width 62 height 11
click at [417, 361] on button "Надіслати" at bounding box center [412, 357] width 44 height 24
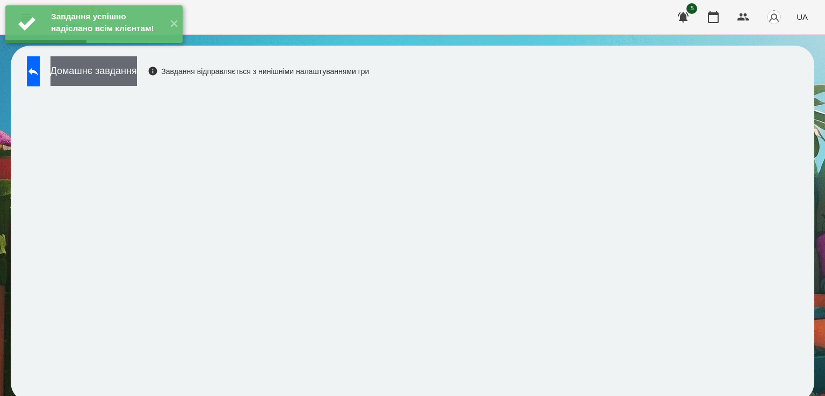
click at [121, 80] on button "Домашнє завдання" at bounding box center [93, 71] width 86 height 30
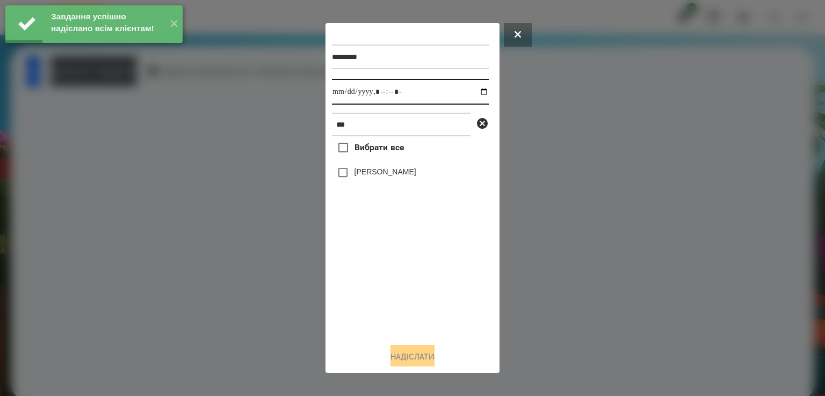
click at [347, 93] on input "datetime-local" at bounding box center [410, 92] width 157 height 26
type input "**********"
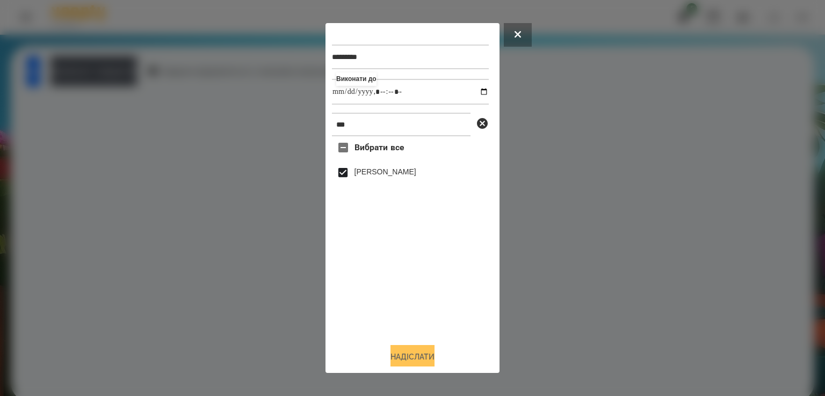
click at [434, 351] on button "Надіслати" at bounding box center [412, 357] width 44 height 24
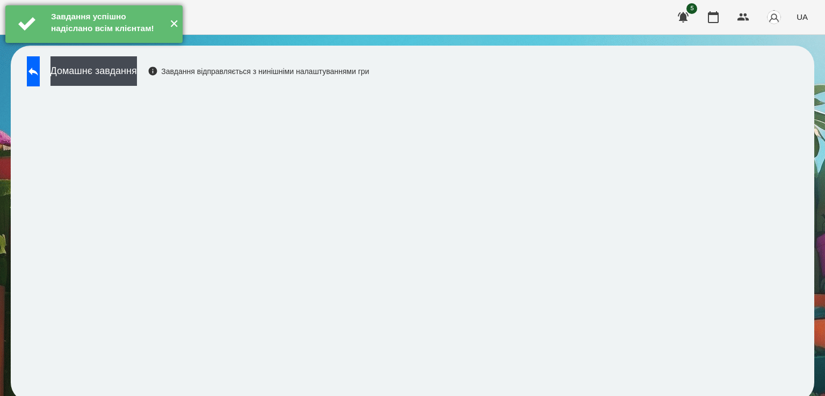
click at [174, 34] on button "✕" at bounding box center [174, 24] width 18 height 38
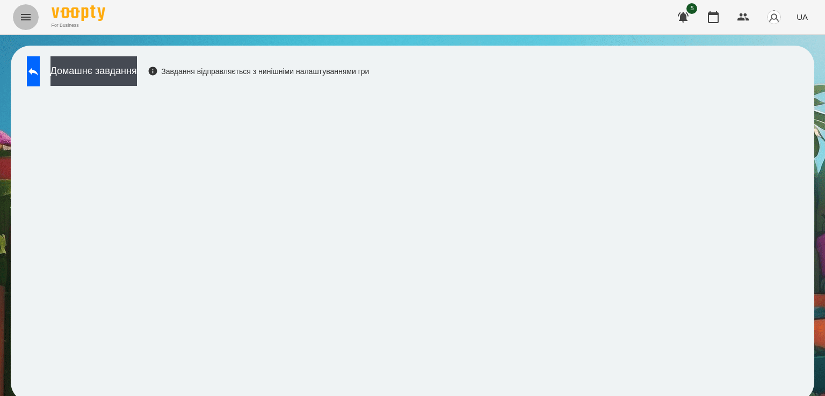
click at [21, 26] on button "Menu" at bounding box center [26, 17] width 26 height 26
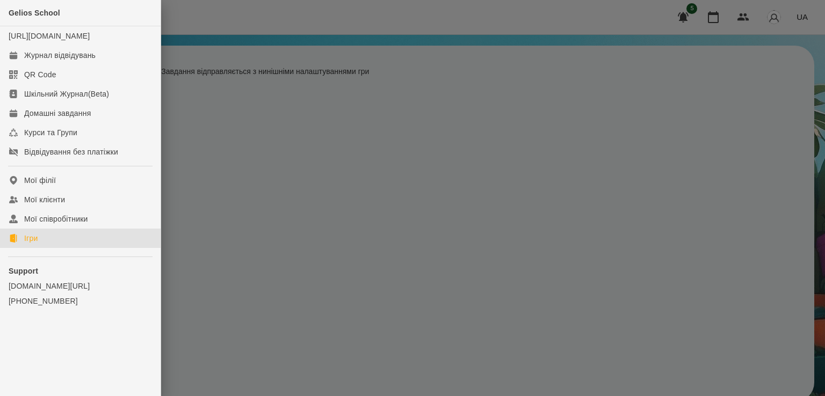
click at [49, 248] on link "Ігри" at bounding box center [80, 238] width 161 height 19
